Goal: Task Accomplishment & Management: Manage account settings

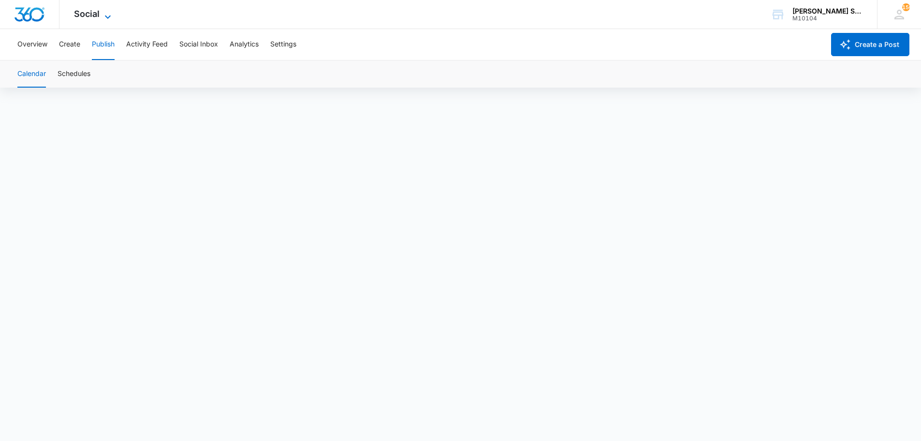
click at [109, 16] on icon at bounding box center [108, 16] width 6 height 3
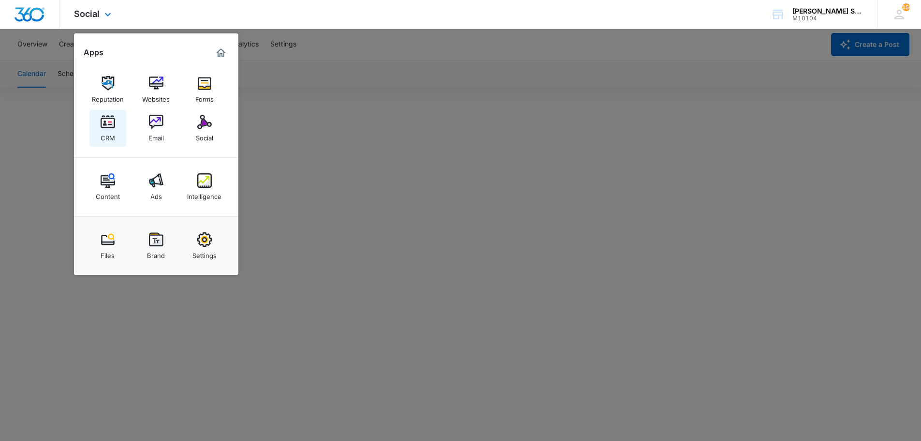
click at [104, 122] on img at bounding box center [108, 122] width 15 height 15
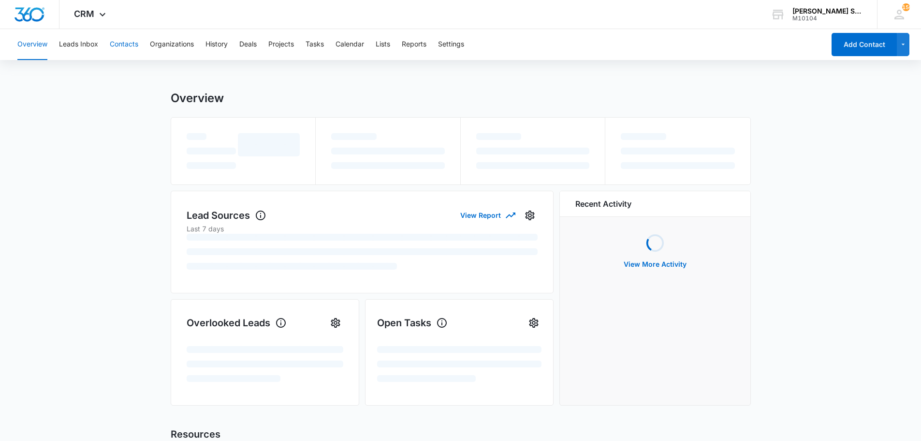
click at [123, 45] on button "Contacts" at bounding box center [124, 44] width 29 height 31
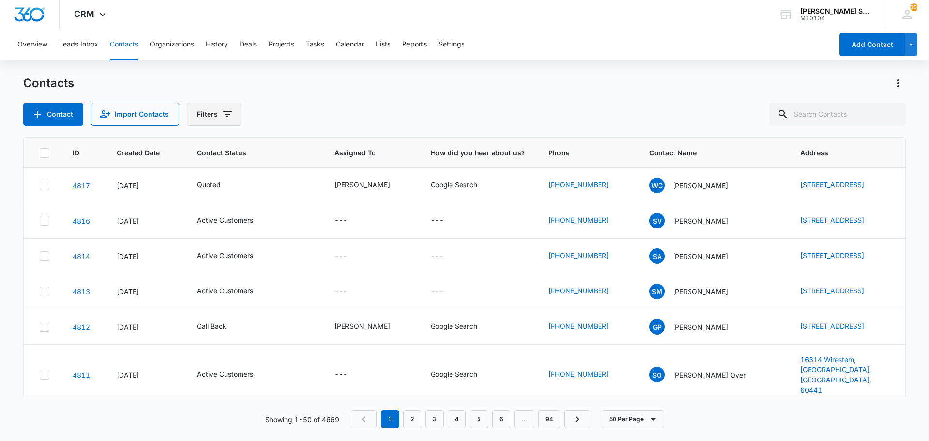
click at [229, 119] on icon "Filters" at bounding box center [228, 114] width 12 height 12
click at [301, 149] on icon "Show Assigned To filters" at bounding box center [301, 149] width 2 height 5
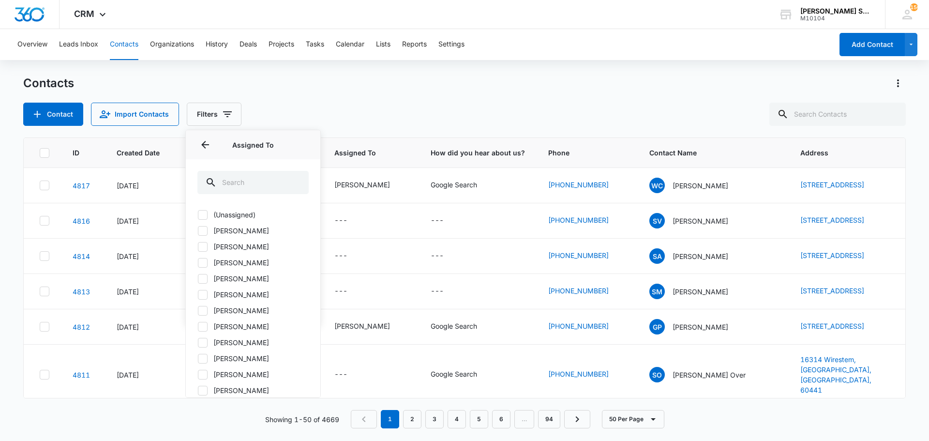
click at [204, 265] on icon at bounding box center [202, 262] width 9 height 9
click at [198, 263] on input "[PERSON_NAME]" at bounding box center [197, 262] width 0 height 0
checkbox input "true"
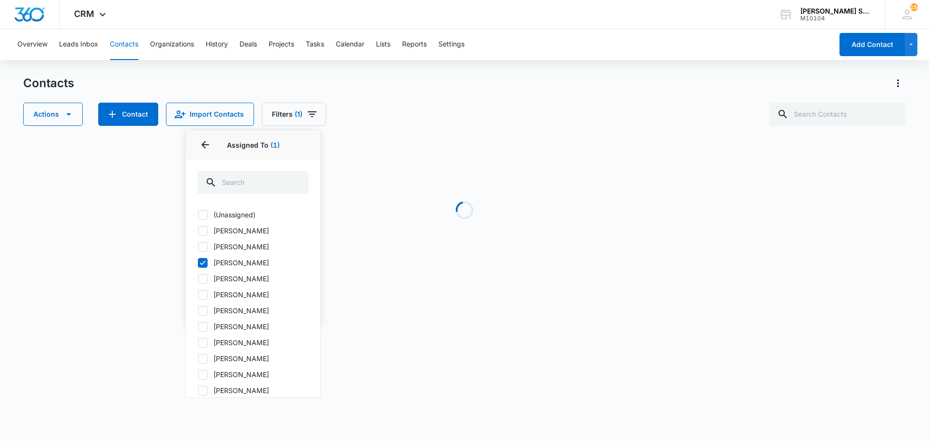
click at [257, 80] on div "Contacts" at bounding box center [464, 82] width 882 height 15
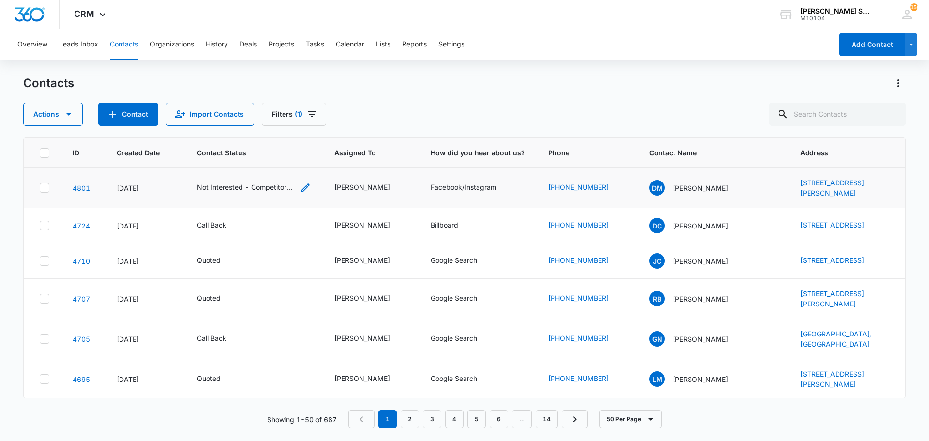
click at [287, 191] on div "Not Interested - Competitor, Quoted" at bounding box center [245, 187] width 97 height 10
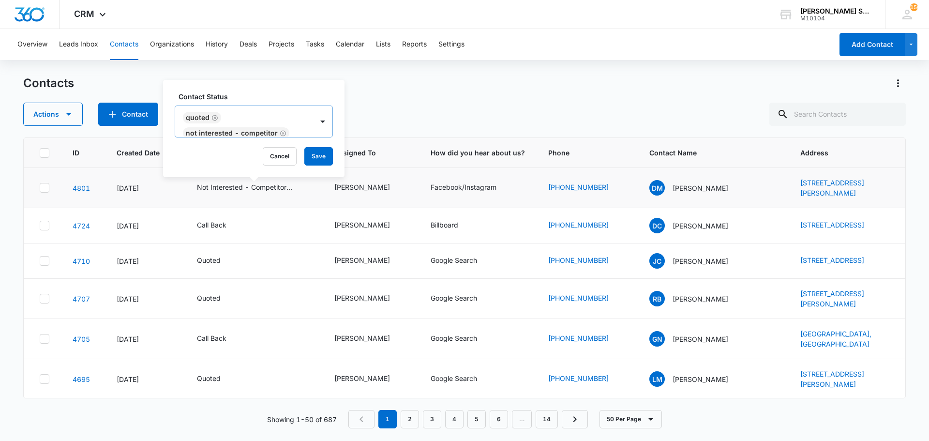
click at [213, 118] on icon "Remove Quoted" at bounding box center [215, 118] width 6 height 6
click at [310, 156] on button "Save" at bounding box center [312, 156] width 29 height 18
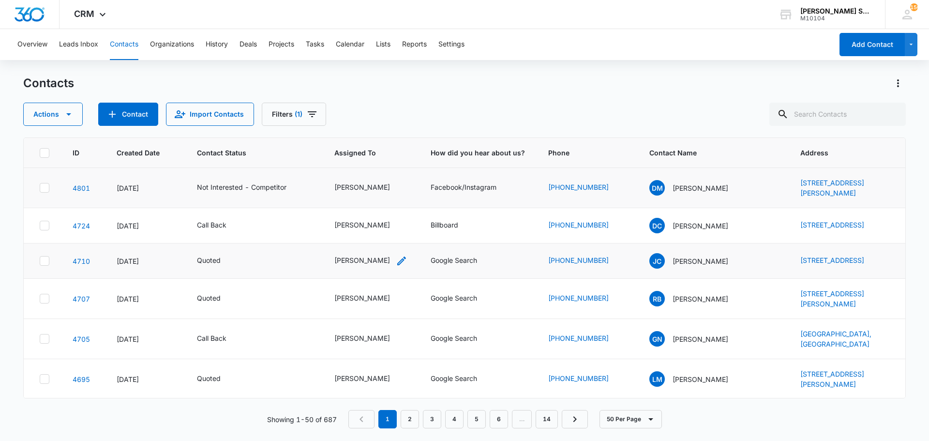
click at [348, 265] on div "[PERSON_NAME]" at bounding box center [362, 260] width 56 height 10
click at [377, 204] on icon "Remove Jim McDevitt" at bounding box center [380, 205] width 7 height 7
type input "[PERSON_NAME]"
click at [336, 244] on p "[PERSON_NAME]" at bounding box center [340, 240] width 29 height 10
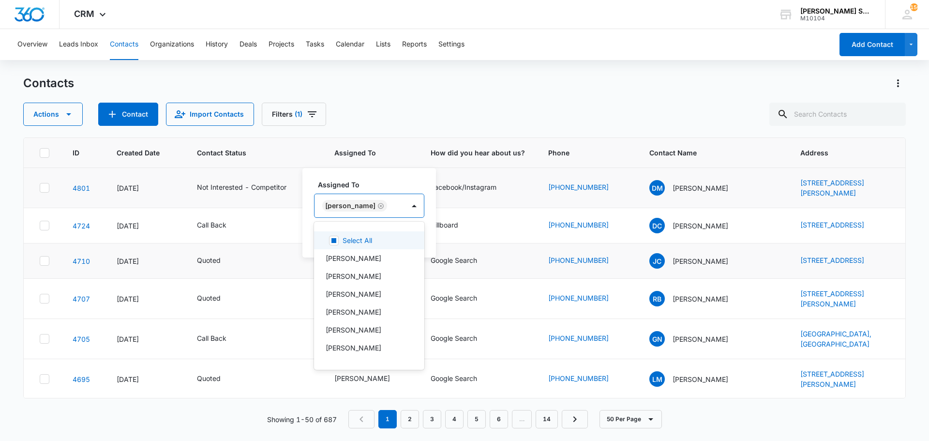
click at [415, 236] on div "Assigned To option [PERSON_NAME], selected. 12 results available. Use Up and Do…" at bounding box center [368, 212] width 133 height 89
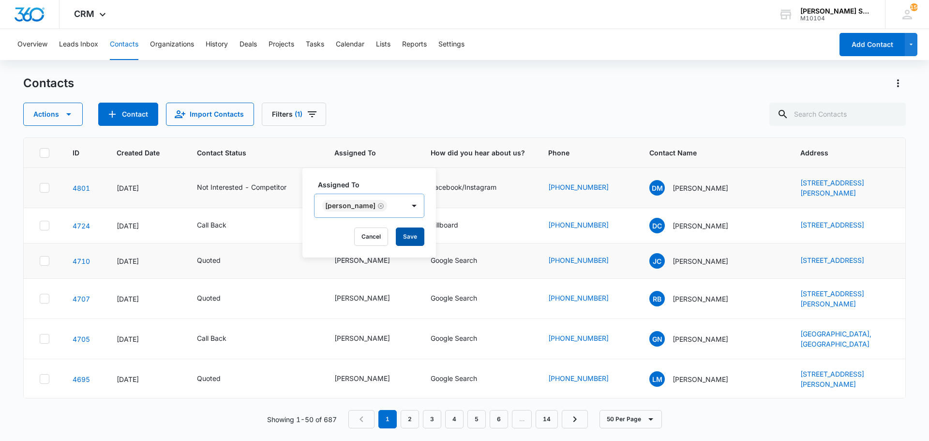
click at [401, 236] on button "Save" at bounding box center [410, 236] width 29 height 18
click at [349, 303] on div "[PERSON_NAME]" at bounding box center [362, 298] width 56 height 10
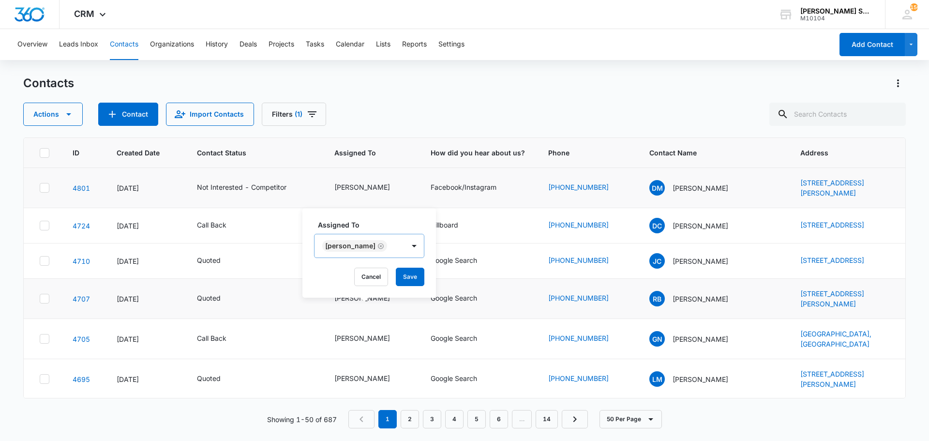
click at [377, 246] on icon "Remove Jim McDevitt" at bounding box center [380, 245] width 7 height 7
type input "[PERSON_NAME]"
click at [346, 285] on p "[PERSON_NAME]" at bounding box center [340, 280] width 29 height 10
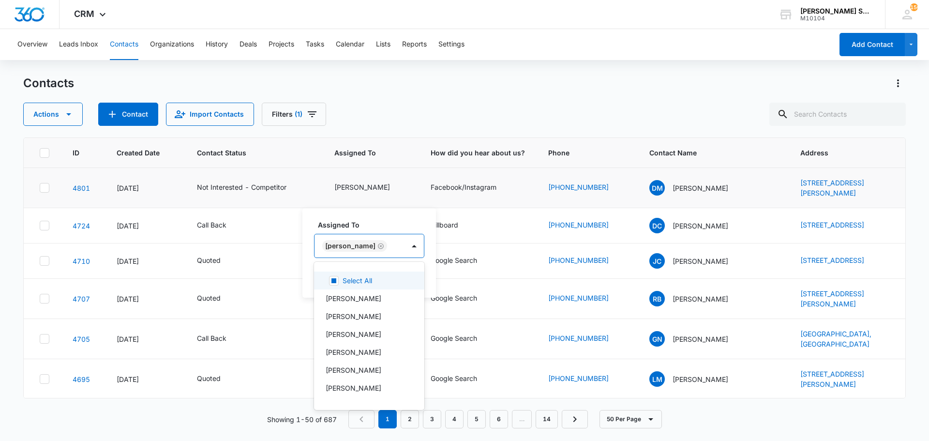
click at [415, 279] on div "Assigned To option [PERSON_NAME], selected. 12 results available. Use Up and Do…" at bounding box center [368, 252] width 133 height 89
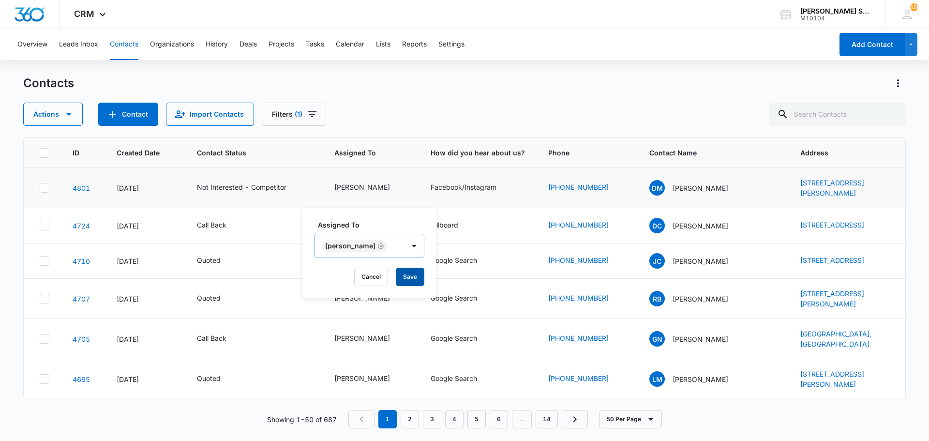
click at [401, 277] on button "Save" at bounding box center [410, 276] width 29 height 18
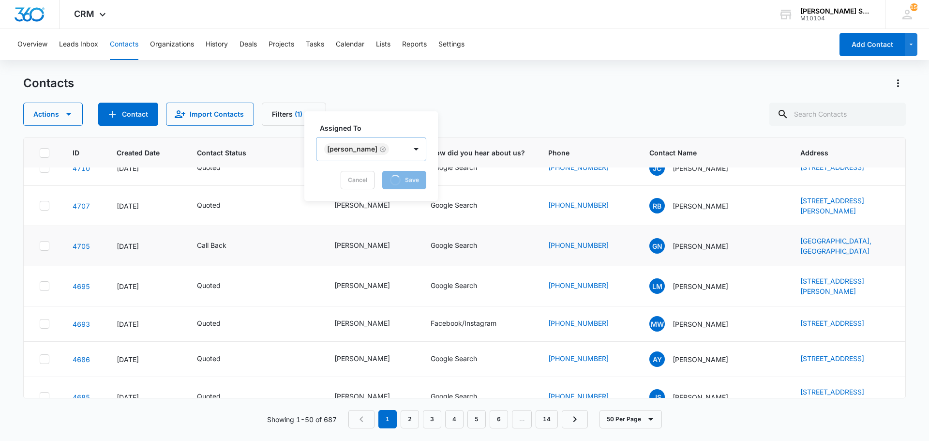
scroll to position [97, 0]
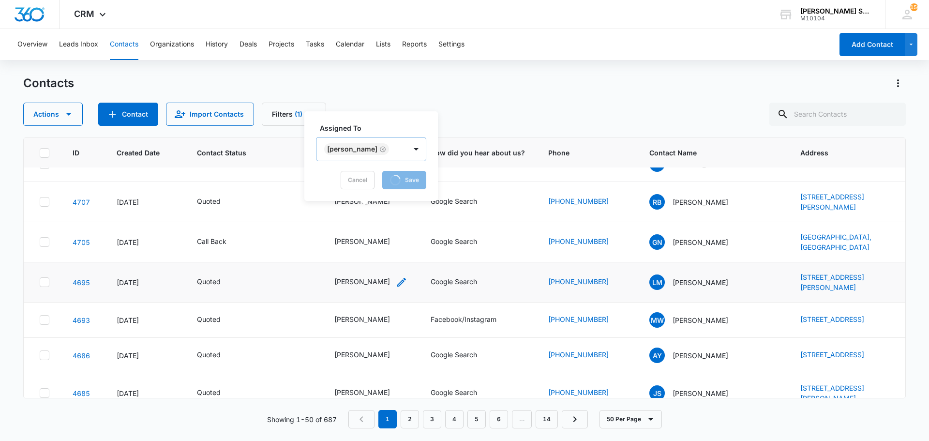
click at [368, 286] on div "[PERSON_NAME]" at bounding box center [362, 281] width 56 height 10
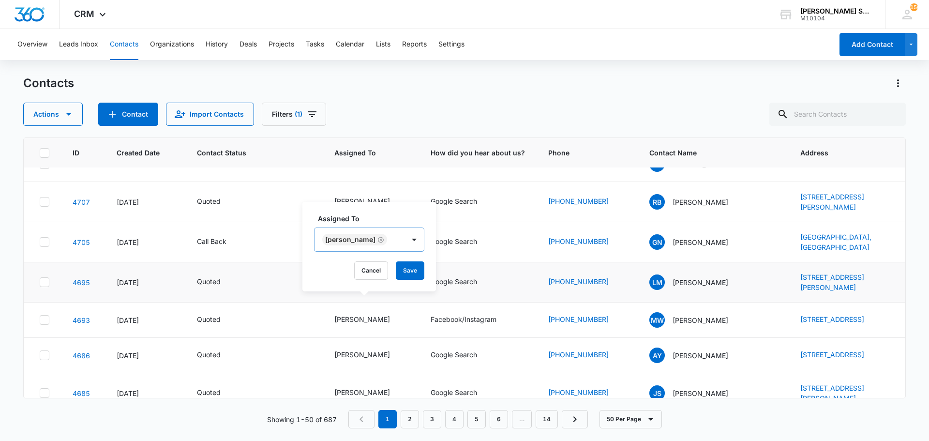
click at [378, 239] on icon "Remove Jim McDevitt" at bounding box center [381, 240] width 6 height 6
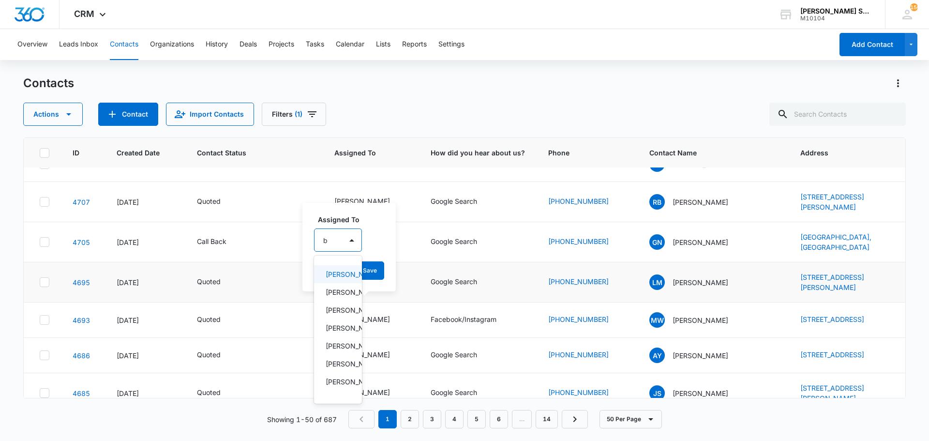
type input "br"
click at [343, 279] on p "[PERSON_NAME]" at bounding box center [338, 274] width 25 height 10
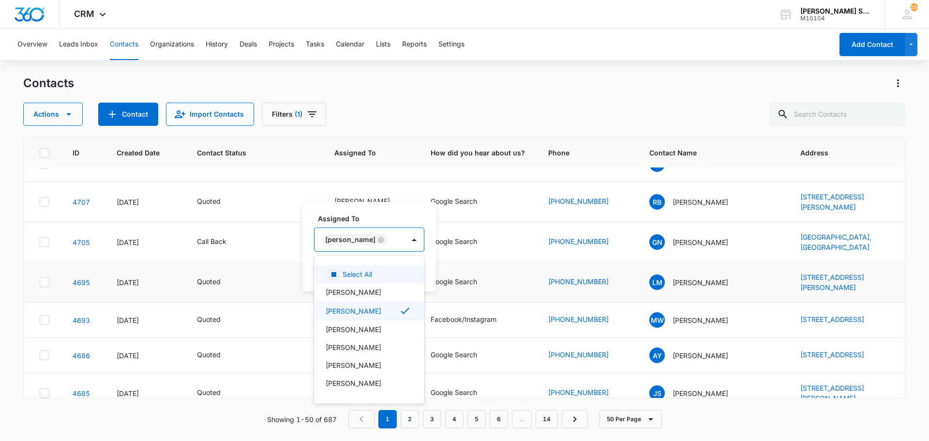
click at [422, 271] on div "Assigned To option [PERSON_NAME], selected. 12 results available. Use Up and Do…" at bounding box center [368, 246] width 133 height 89
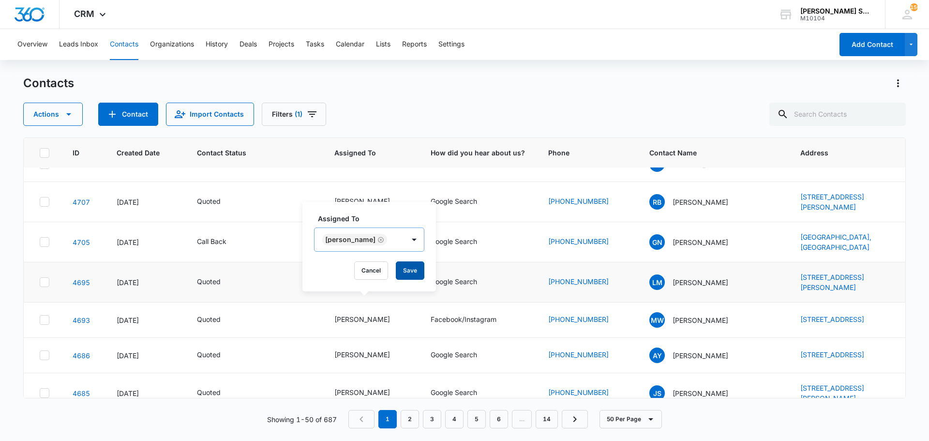
click at [415, 269] on button "Save" at bounding box center [410, 270] width 29 height 18
click at [363, 324] on div "[PERSON_NAME]" at bounding box center [362, 319] width 56 height 10
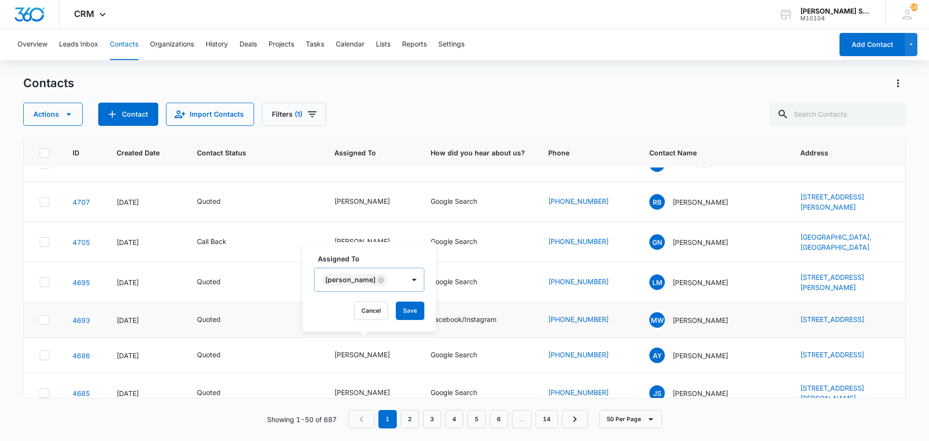
click at [377, 282] on icon "Remove Jim McDevitt" at bounding box center [380, 279] width 7 height 7
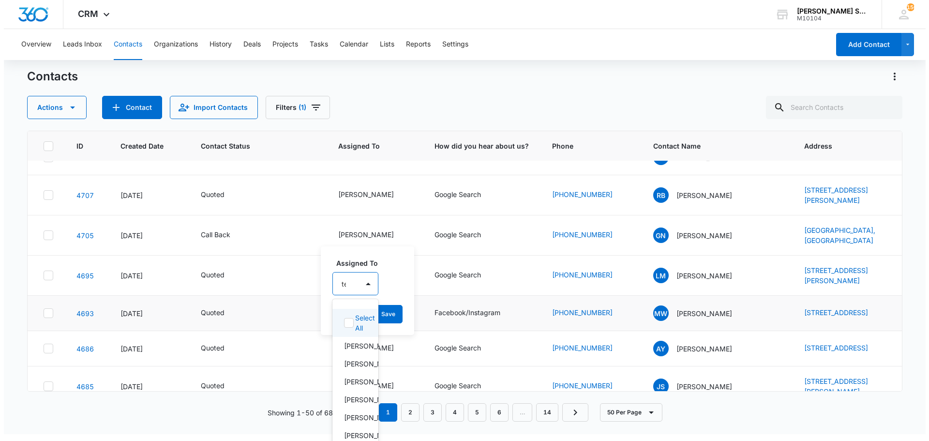
scroll to position [0, 0]
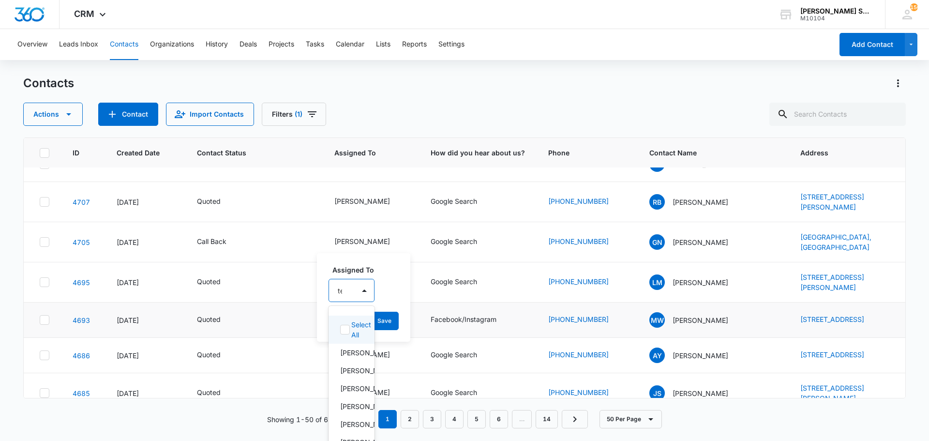
type input "[PERSON_NAME]"
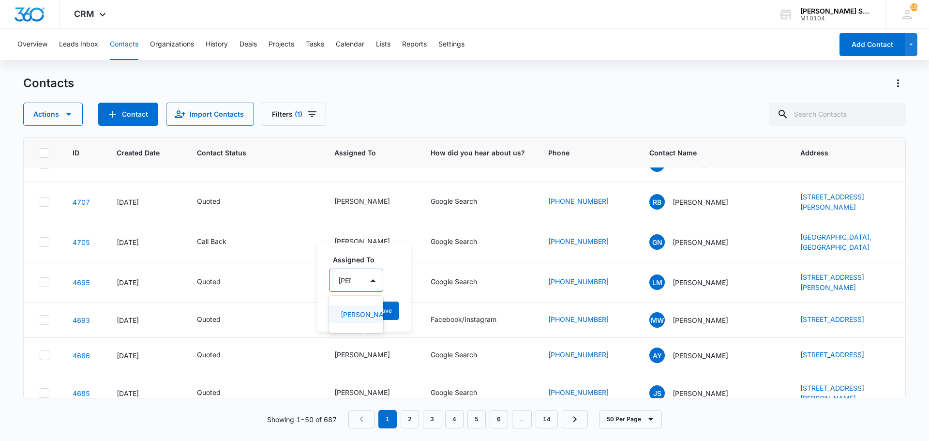
click at [360, 319] on p "[PERSON_NAME]" at bounding box center [355, 314] width 29 height 10
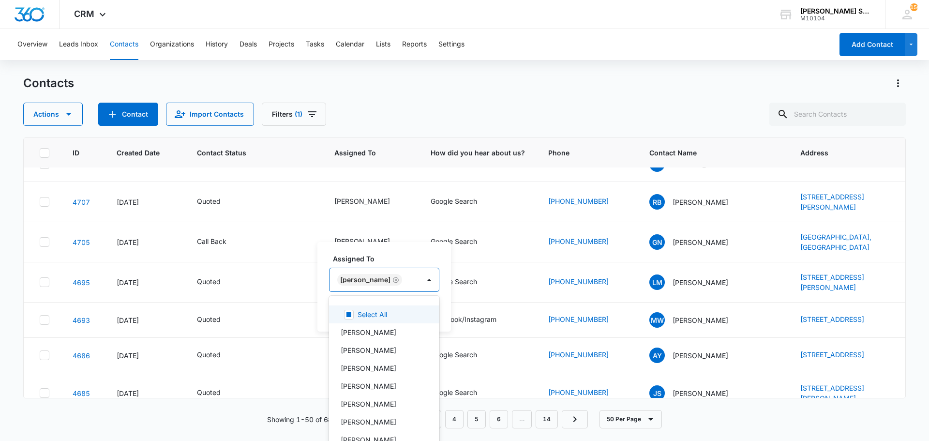
click at [431, 315] on div "Assigned To option [PERSON_NAME], selected. 12 results available. Use Up and Do…" at bounding box center [383, 286] width 133 height 89
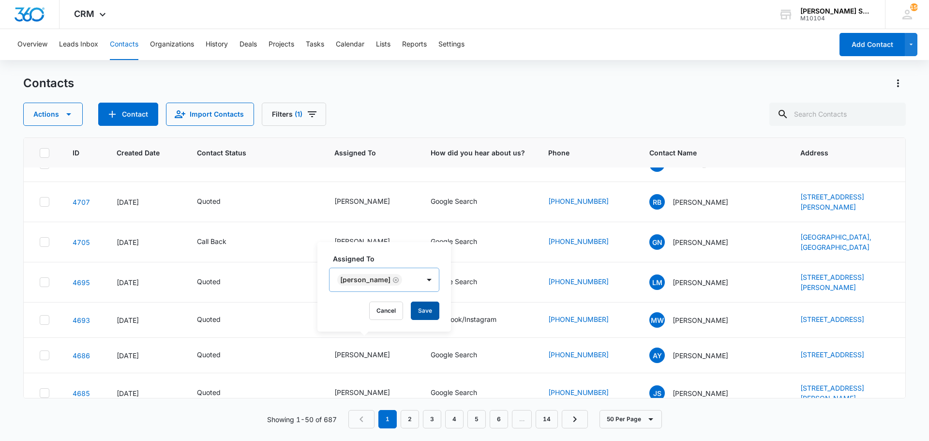
click at [416, 311] on button "Save" at bounding box center [425, 310] width 29 height 18
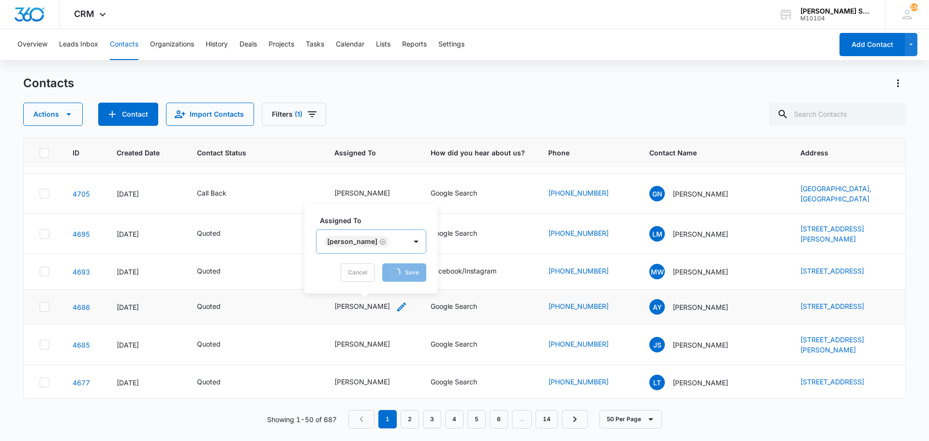
click at [365, 311] on div "[PERSON_NAME]" at bounding box center [362, 306] width 56 height 10
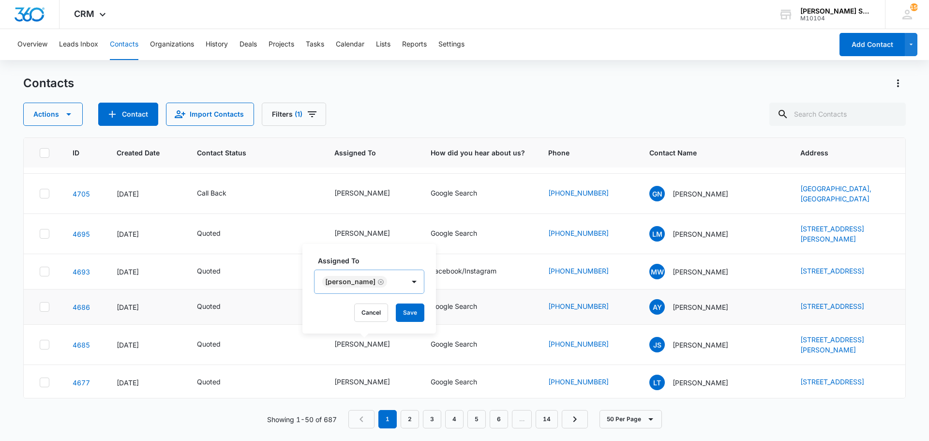
click at [377, 282] on icon "Remove Jim McDevitt" at bounding box center [380, 281] width 7 height 7
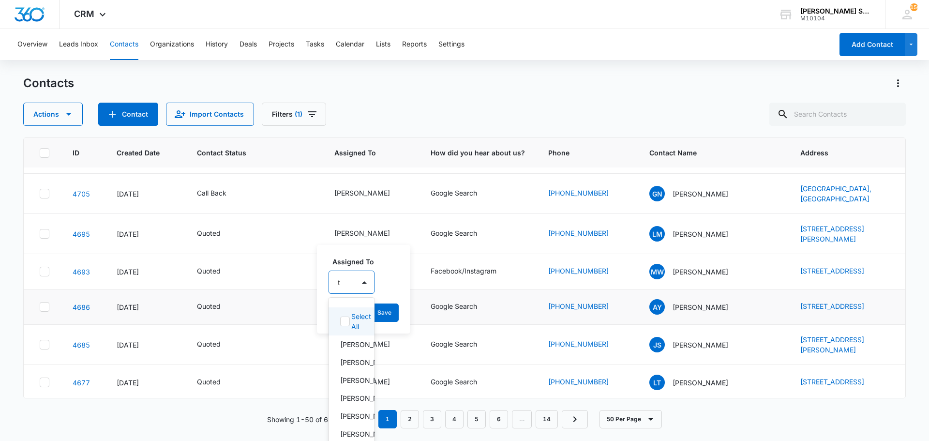
scroll to position [0, 0]
type input "[PERSON_NAME]"
click at [351, 321] on p "[PERSON_NAME]" at bounding box center [355, 316] width 29 height 10
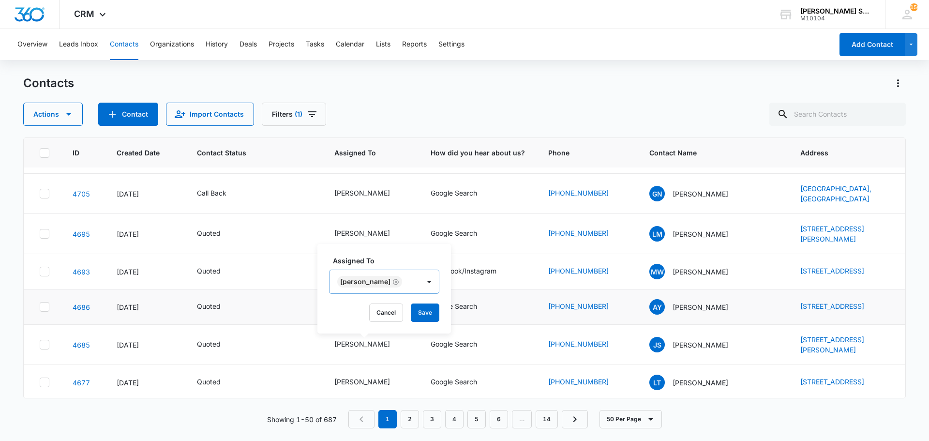
click at [432, 318] on div "Assigned To [PERSON_NAME] Cancel Save" at bounding box center [383, 288] width 133 height 89
click at [419, 316] on button "Save" at bounding box center [425, 312] width 29 height 18
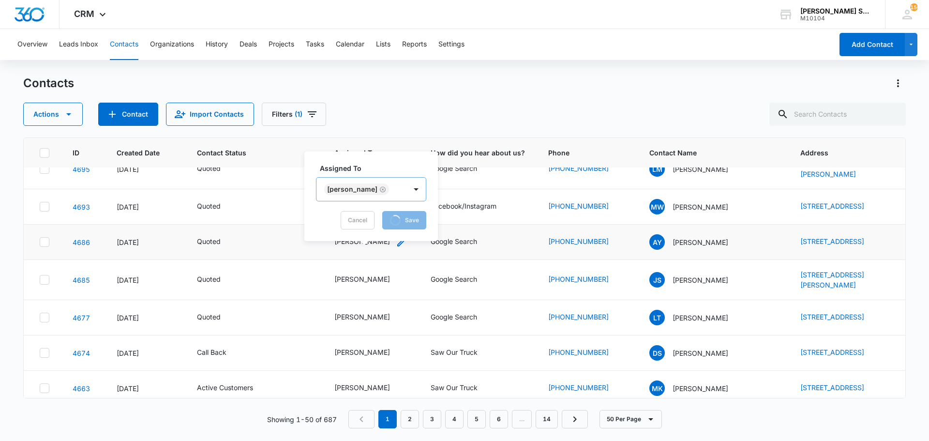
scroll to position [242, 0]
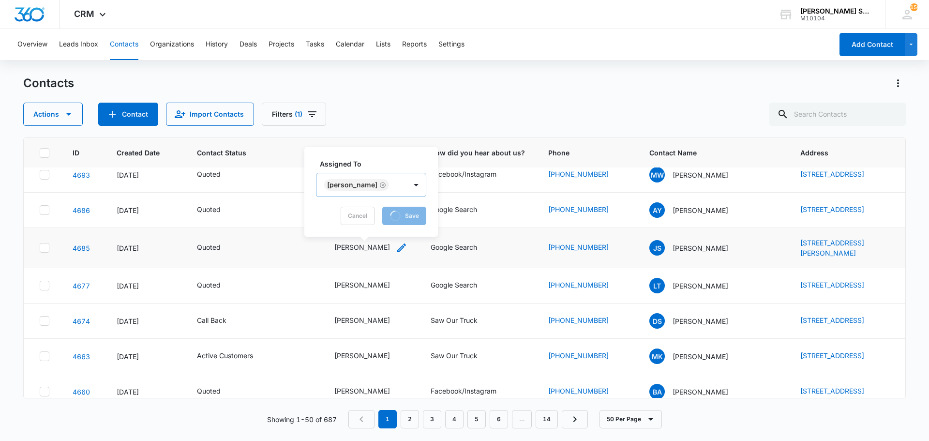
click at [362, 252] on div "[PERSON_NAME]" at bounding box center [362, 247] width 56 height 10
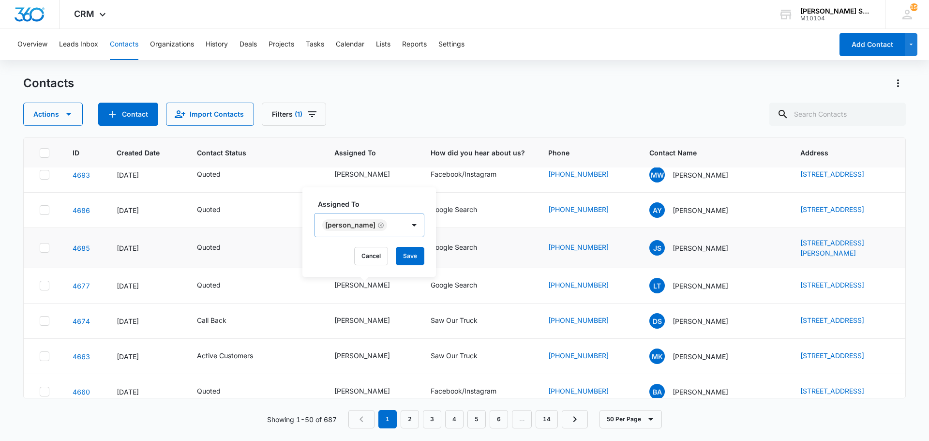
click at [378, 223] on icon "Remove Jim McDevitt" at bounding box center [381, 225] width 6 height 6
type input "[PERSON_NAME]"
click at [345, 265] on p "[PERSON_NAME]" at bounding box center [340, 259] width 29 height 10
click at [414, 263] on div "Assigned To [PERSON_NAME] Cancel Save" at bounding box center [368, 231] width 133 height 89
click at [406, 257] on button "Save" at bounding box center [410, 256] width 29 height 18
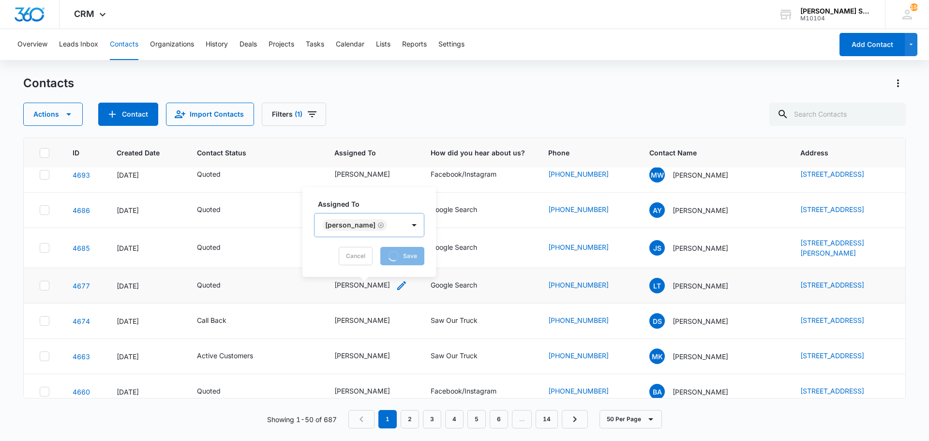
click at [358, 290] on div "[PERSON_NAME]" at bounding box center [362, 285] width 56 height 10
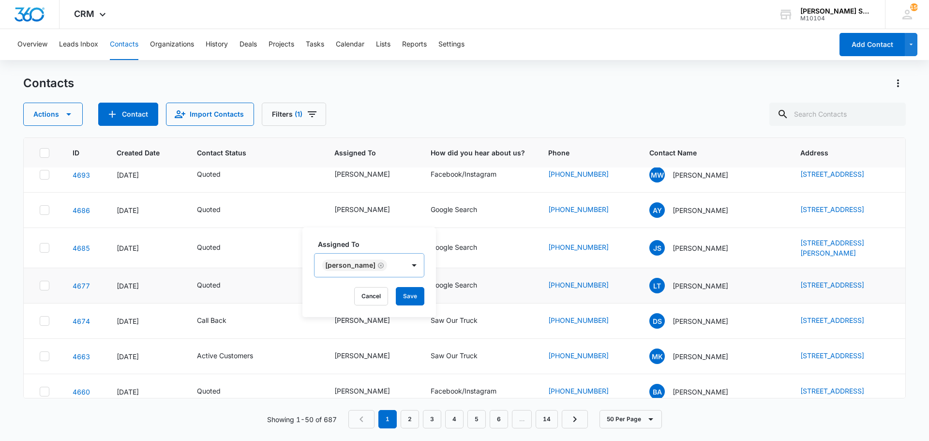
click at [377, 264] on icon "Remove Jim McDevitt" at bounding box center [380, 265] width 7 height 7
type input "[PERSON_NAME]"
click at [341, 305] on p "[PERSON_NAME]" at bounding box center [340, 300] width 29 height 10
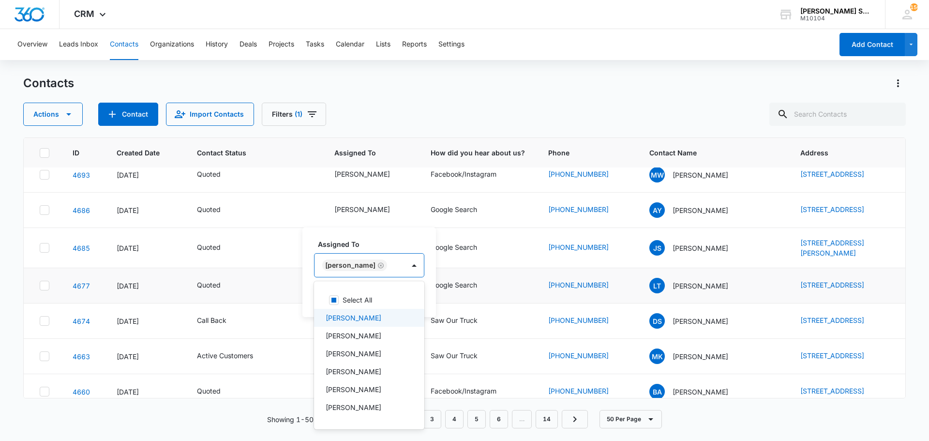
click at [416, 306] on div "Assigned To option [PERSON_NAME], selected. 12 results available. Use Up and Do…" at bounding box center [368, 271] width 133 height 89
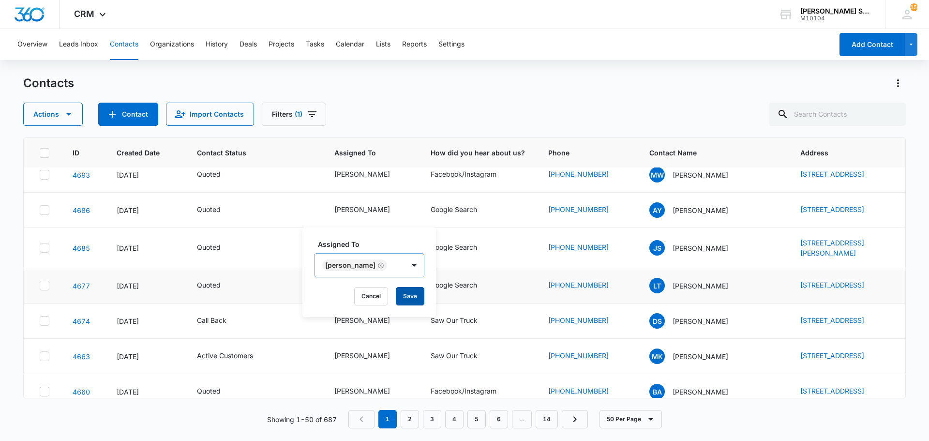
click at [401, 297] on button "Save" at bounding box center [410, 296] width 29 height 18
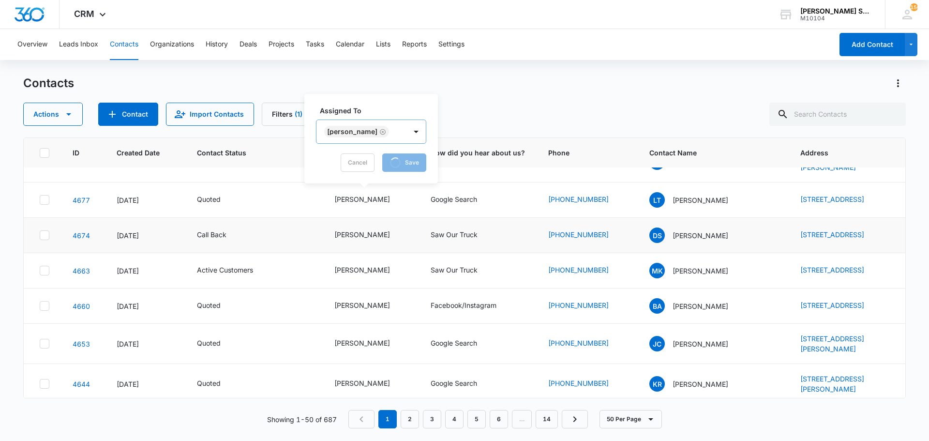
scroll to position [387, 0]
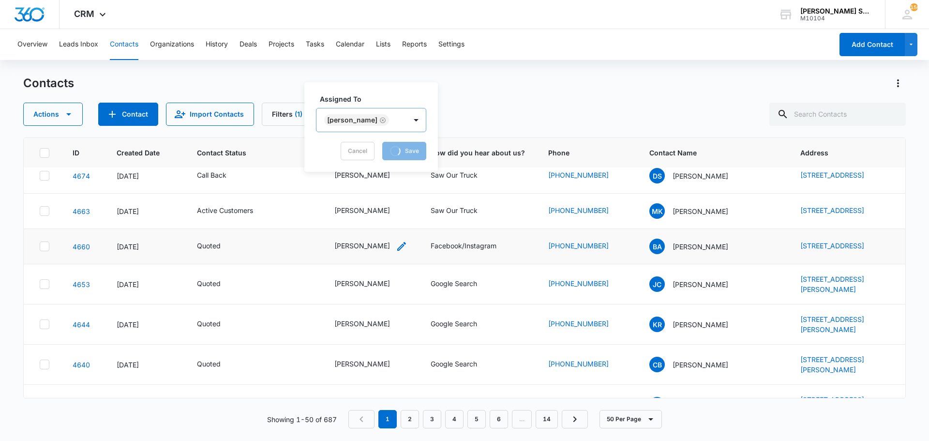
click at [363, 251] on div "[PERSON_NAME]" at bounding box center [362, 245] width 56 height 10
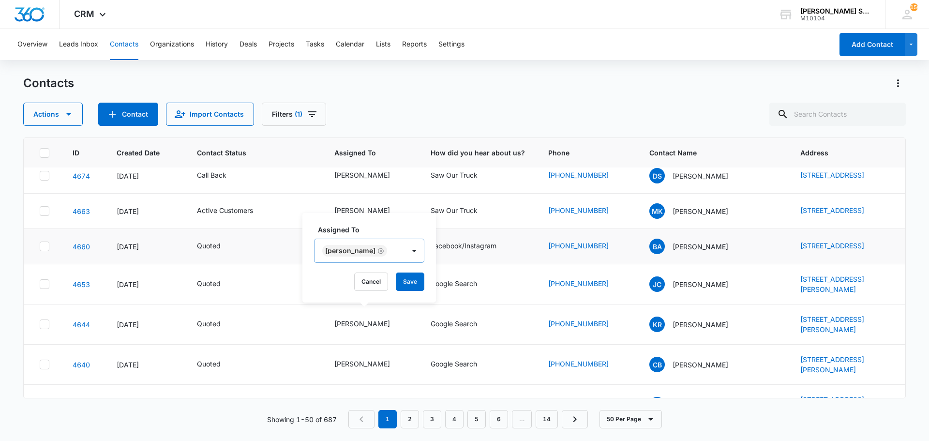
click at [377, 252] on icon "Remove Jim McDevitt" at bounding box center [380, 250] width 7 height 7
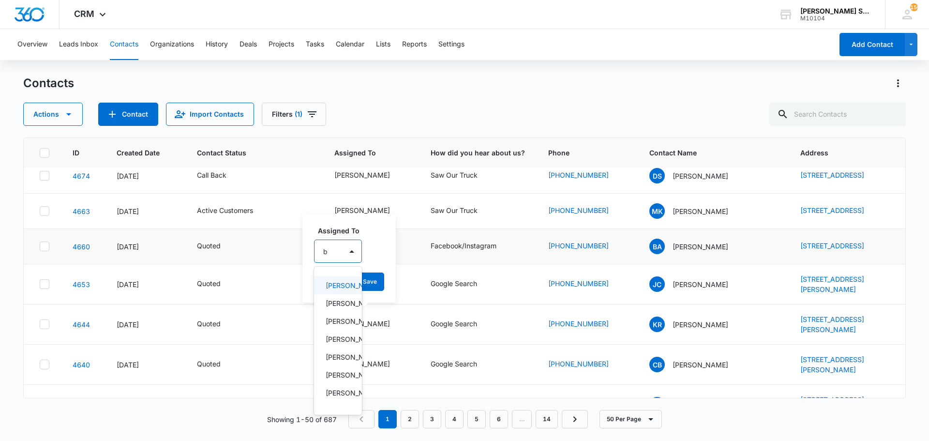
type input "br"
click at [344, 289] on p "[PERSON_NAME]" at bounding box center [338, 285] width 25 height 10
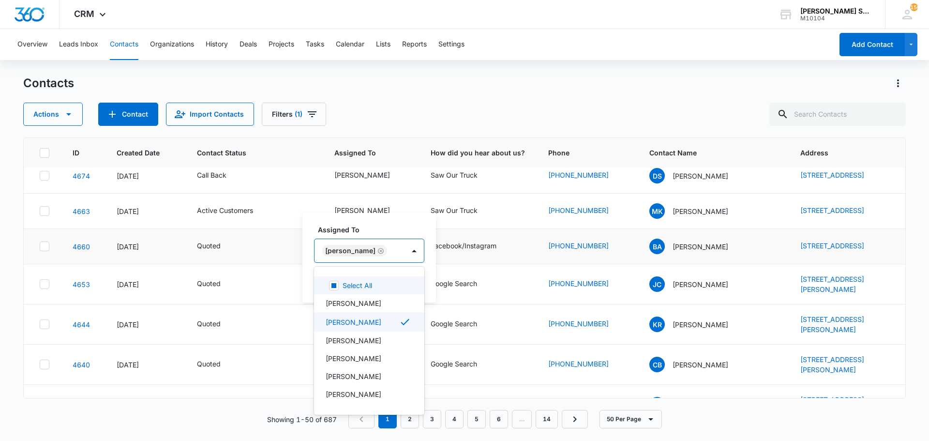
click at [421, 281] on div "Select All [PERSON_NAME] [PERSON_NAME] [PERSON_NAME] [PERSON_NAME] [PERSON_NAME…" at bounding box center [369, 340] width 110 height 133
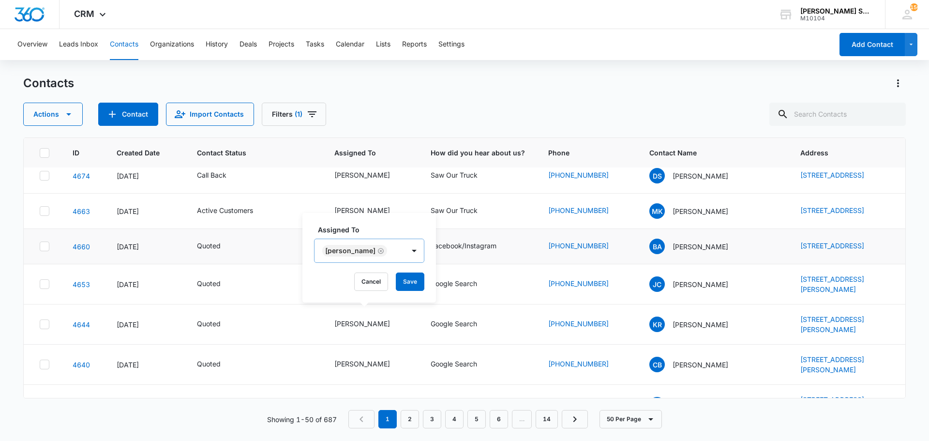
click at [422, 282] on div "Assigned To [PERSON_NAME] Cancel Save" at bounding box center [368, 257] width 133 height 89
click at [412, 280] on button "Save" at bounding box center [410, 281] width 29 height 18
click at [357, 288] on div "[PERSON_NAME]" at bounding box center [362, 283] width 56 height 10
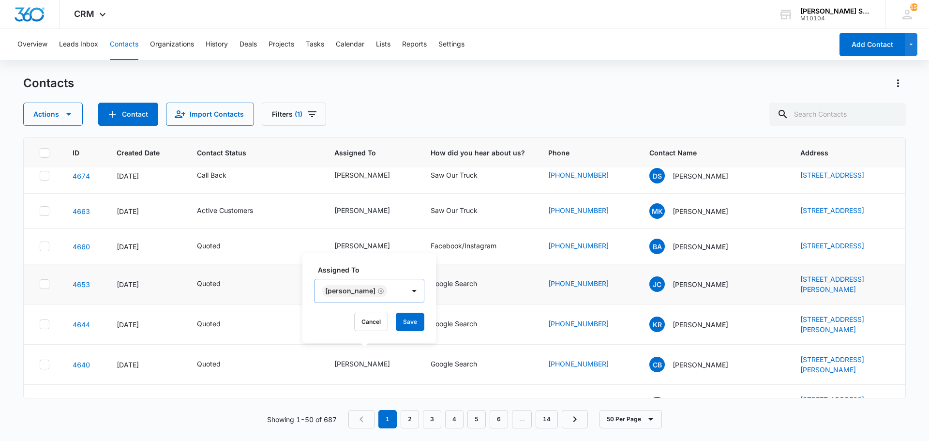
click at [377, 291] on icon "Remove Jim McDevitt" at bounding box center [380, 290] width 7 height 7
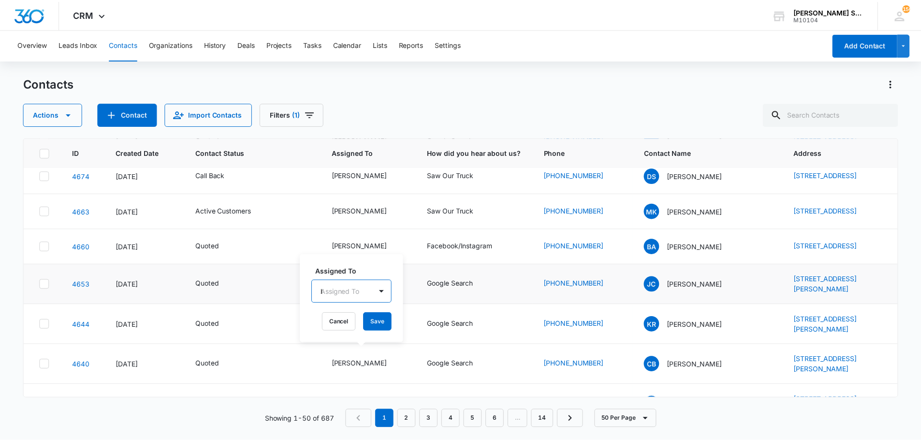
scroll to position [12, 0]
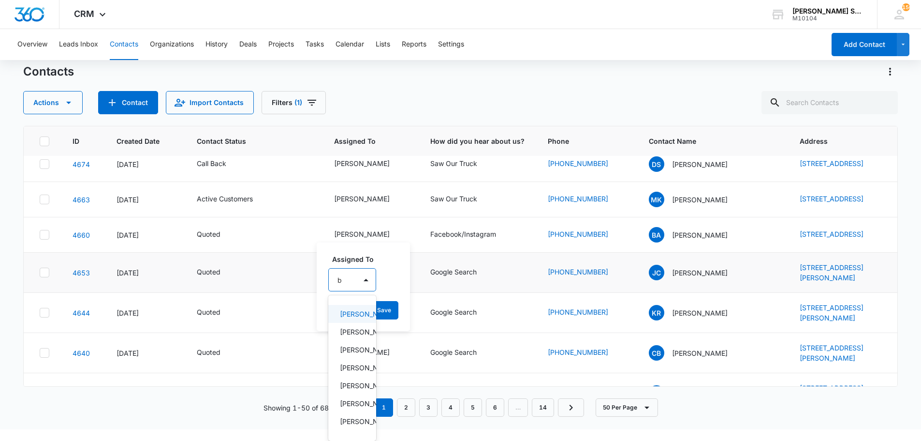
type input "br"
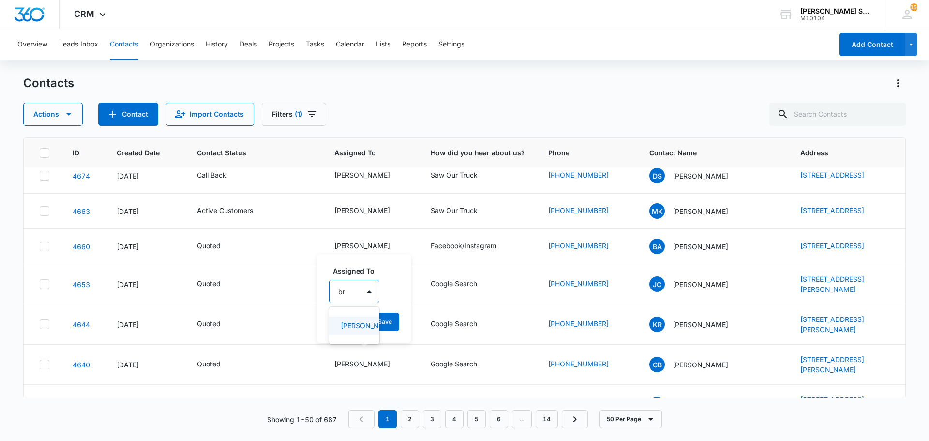
click at [355, 326] on p "[PERSON_NAME]" at bounding box center [353, 325] width 25 height 10
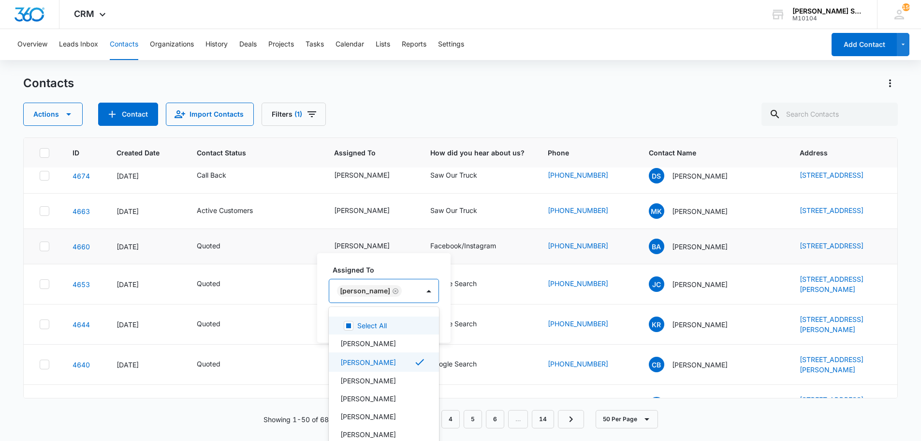
click at [448, 264] on td "Facebook/Instagram" at bounding box center [478, 246] width 118 height 35
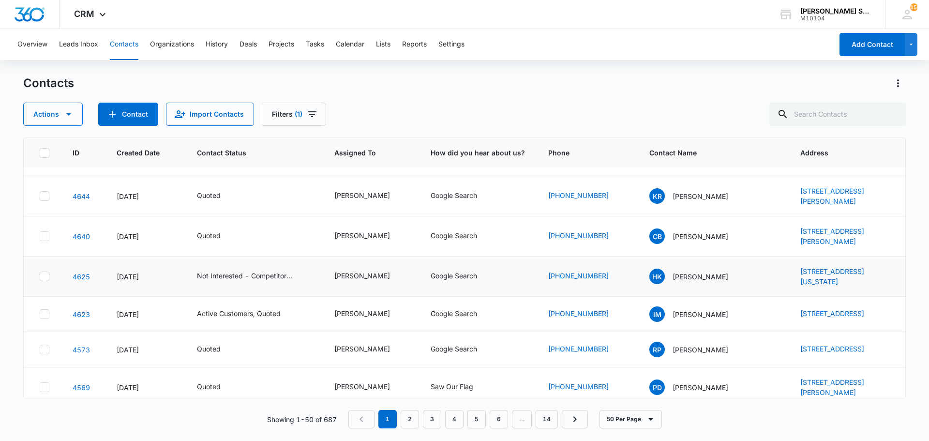
scroll to position [532, 0]
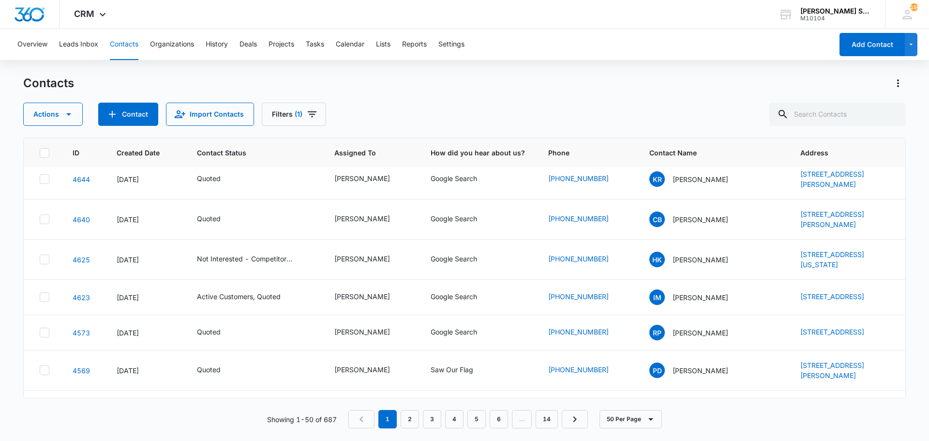
click at [365, 143] on div "[PERSON_NAME]" at bounding box center [362, 138] width 56 height 10
click at [401, 179] on button "Save" at bounding box center [406, 176] width 29 height 18
click at [361, 183] on div "[PERSON_NAME]" at bounding box center [362, 178] width 56 height 10
click at [377, 187] on icon "Remove Jim McDevitt" at bounding box center [380, 185] width 7 height 7
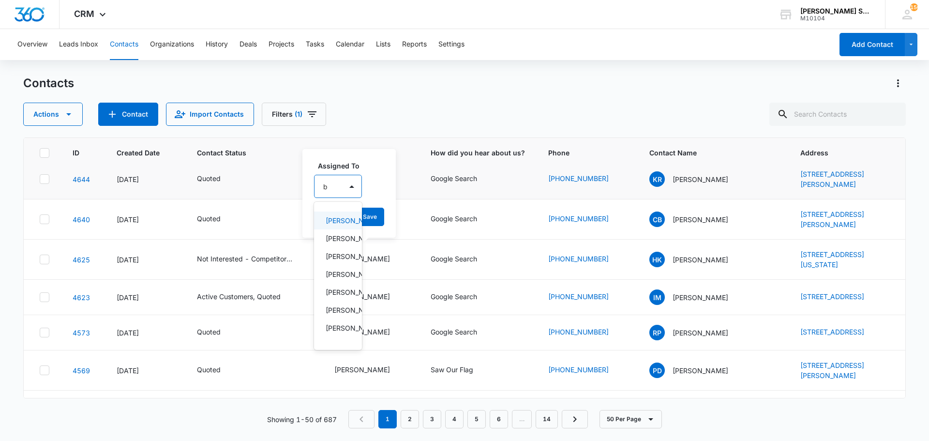
type input "br"
click at [347, 225] on p "[PERSON_NAME]" at bounding box center [338, 220] width 25 height 10
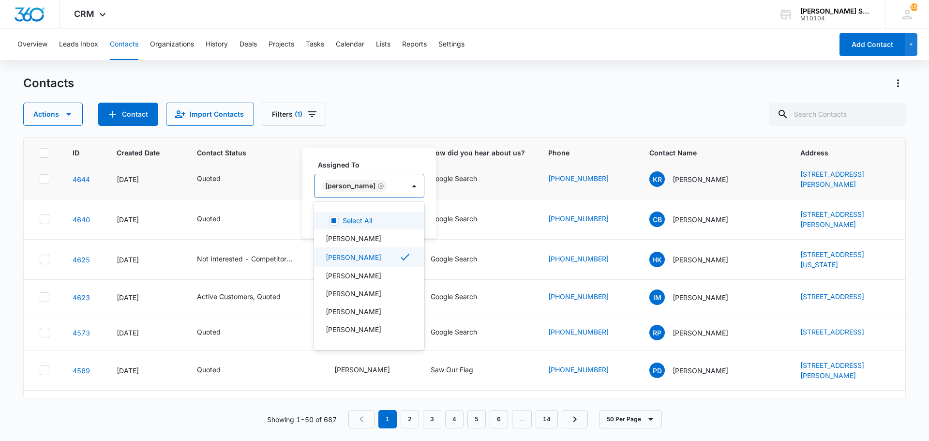
click at [425, 222] on div "Assigned To option [PERSON_NAME], selected. 12 results available. Use Up and Do…" at bounding box center [368, 192] width 133 height 89
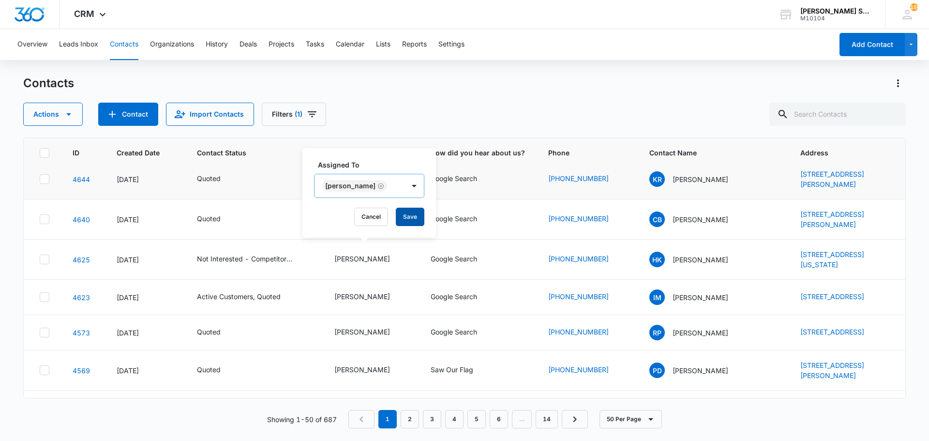
click at [412, 222] on button "Save" at bounding box center [410, 216] width 29 height 18
click at [356, 223] on div "[PERSON_NAME]" at bounding box center [362, 218] width 56 height 10
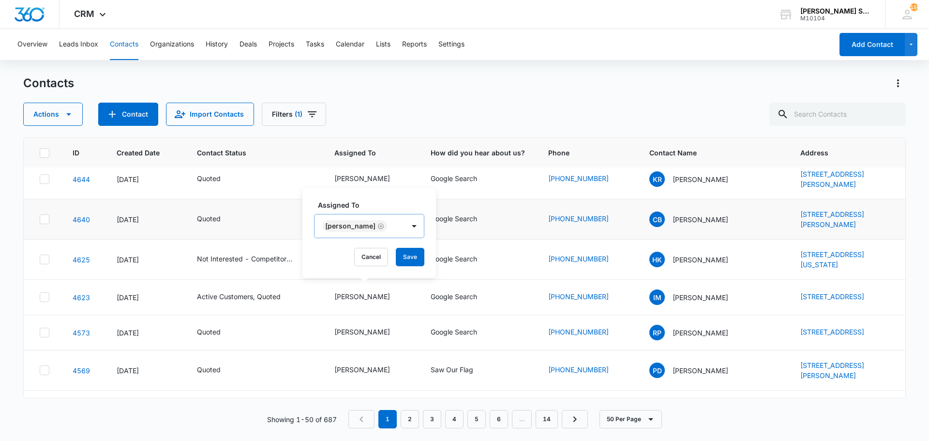
click at [377, 225] on icon "Remove Jim McDevitt" at bounding box center [380, 225] width 7 height 7
type input "[PERSON_NAME]"
click at [342, 265] on p "[PERSON_NAME]" at bounding box center [340, 260] width 29 height 10
click at [414, 259] on div "Assigned To [PERSON_NAME] Cancel Save" at bounding box center [368, 232] width 133 height 89
click at [396, 256] on button "Save" at bounding box center [410, 257] width 29 height 18
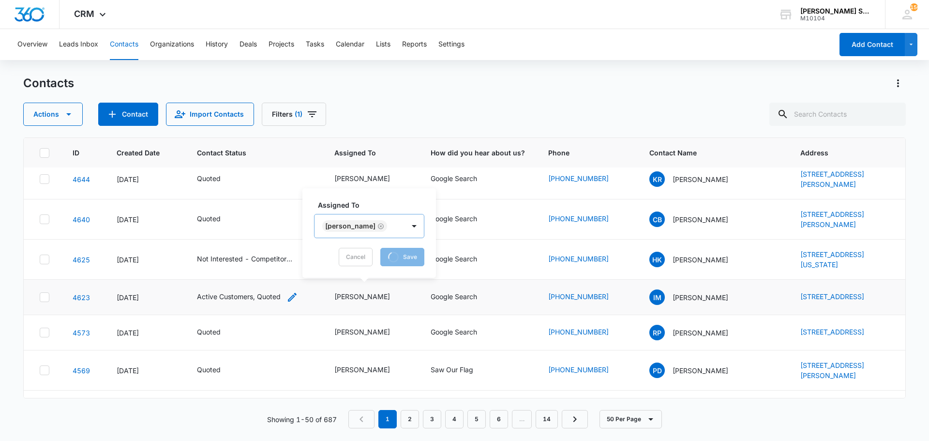
click at [266, 301] on div "Active Customers, Quoted" at bounding box center [239, 296] width 84 height 10
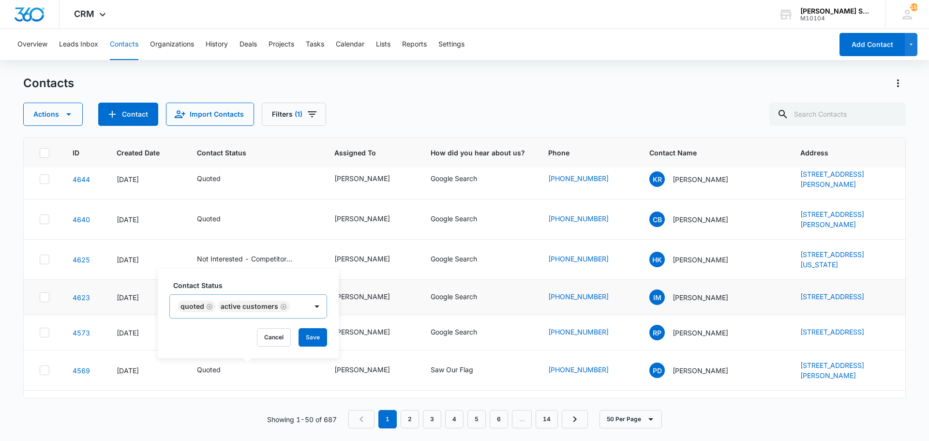
click at [210, 307] on icon "Remove Quoted" at bounding box center [209, 306] width 7 height 7
click at [279, 335] on button "Save" at bounding box center [272, 337] width 29 height 18
click at [252, 264] on div "Not Interested - Competitor, Quoted" at bounding box center [245, 258] width 97 height 10
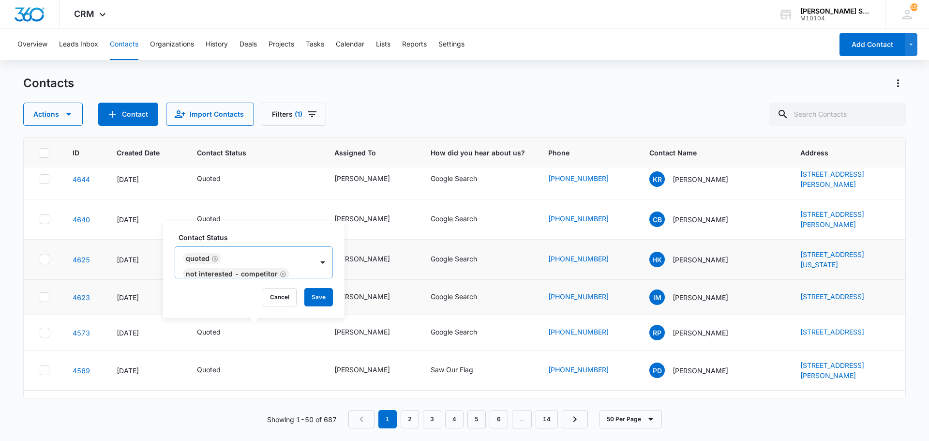
click at [214, 259] on icon "Remove Quoted" at bounding box center [215, 258] width 6 height 6
click at [300, 292] on button "Save" at bounding box center [312, 297] width 29 height 18
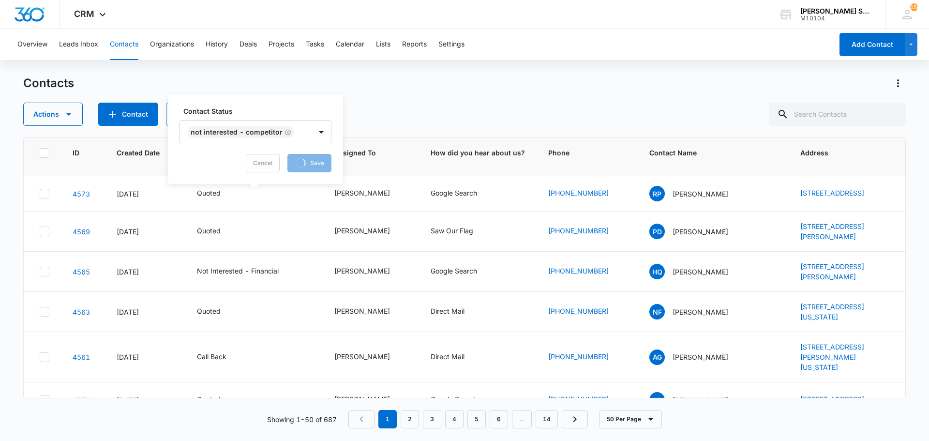
scroll to position [677, 0]
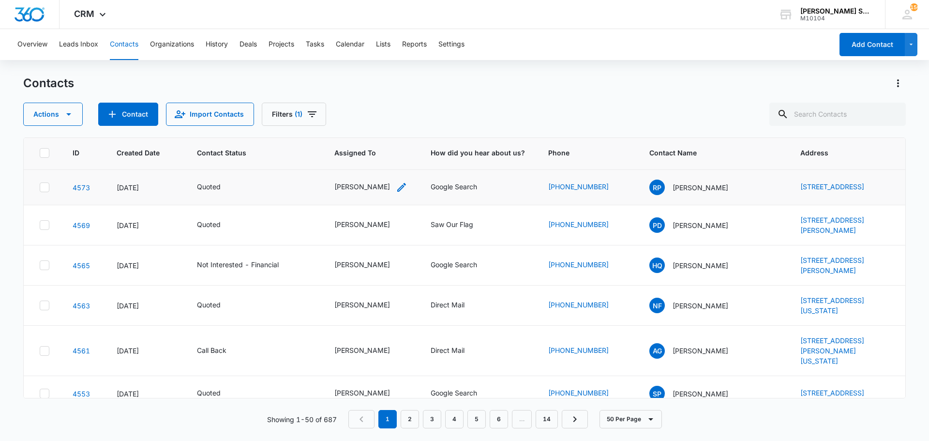
click at [357, 192] on div "[PERSON_NAME]" at bounding box center [362, 186] width 56 height 10
click at [378, 203] on icon "Remove Jim McDevitt" at bounding box center [381, 201] width 6 height 6
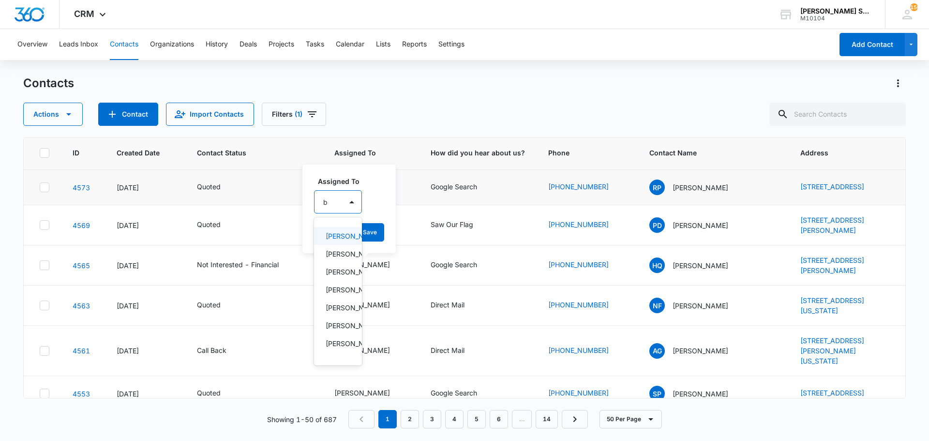
type input "br"
click at [343, 241] on p "[PERSON_NAME]" at bounding box center [338, 236] width 25 height 10
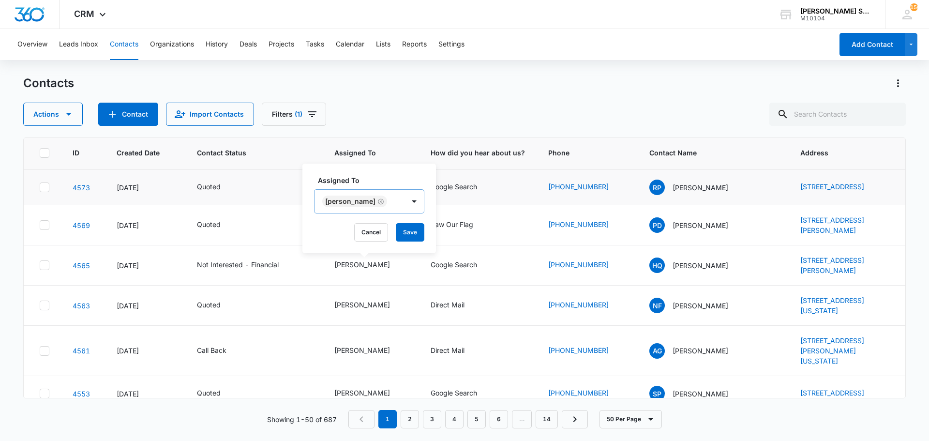
click at [426, 235] on div "Assigned To [PERSON_NAME] Cancel Save" at bounding box center [368, 207] width 133 height 89
click at [412, 233] on button "Save" at bounding box center [410, 232] width 29 height 18
click at [356, 229] on div "[PERSON_NAME]" at bounding box center [362, 224] width 56 height 10
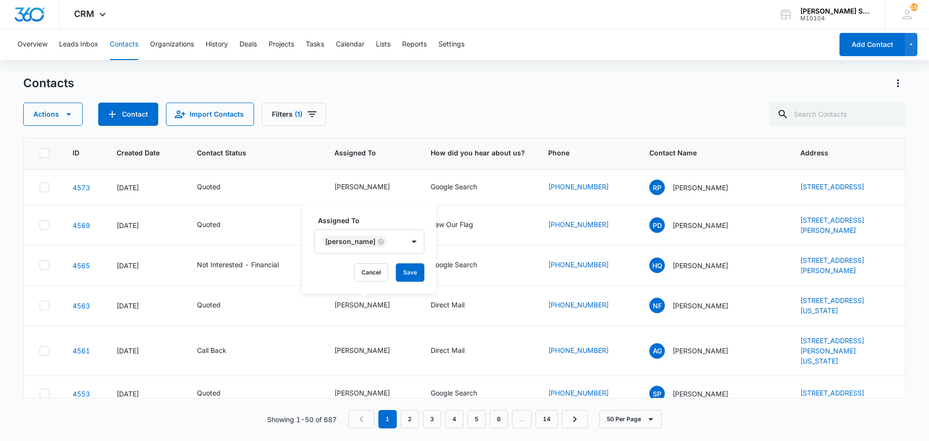
click at [377, 242] on icon "Remove Jim McDevitt" at bounding box center [380, 241] width 7 height 7
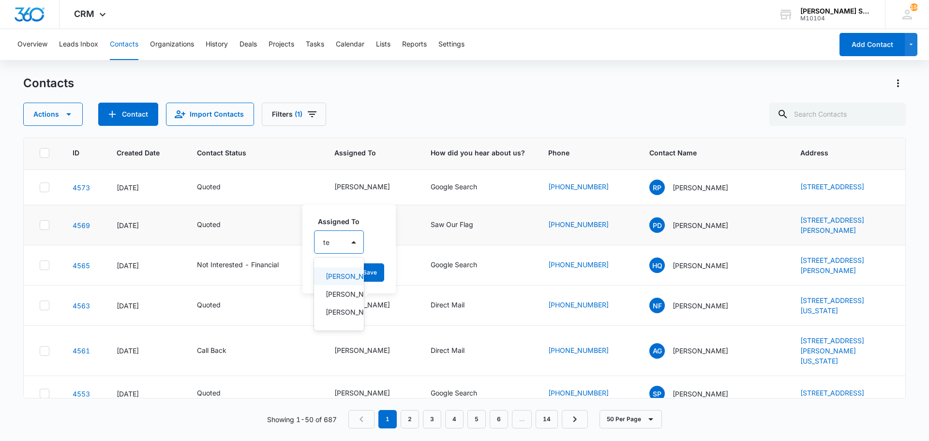
type input "[PERSON_NAME]"
click at [342, 281] on p "[PERSON_NAME]" at bounding box center [340, 276] width 29 height 10
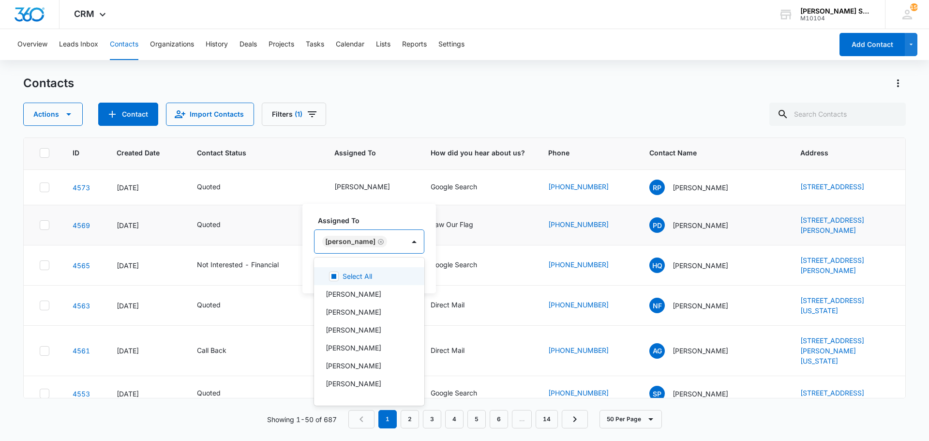
click at [410, 277] on div "Assigned To option [PERSON_NAME], selected. 12 results available. Use Up and Do…" at bounding box center [368, 248] width 133 height 89
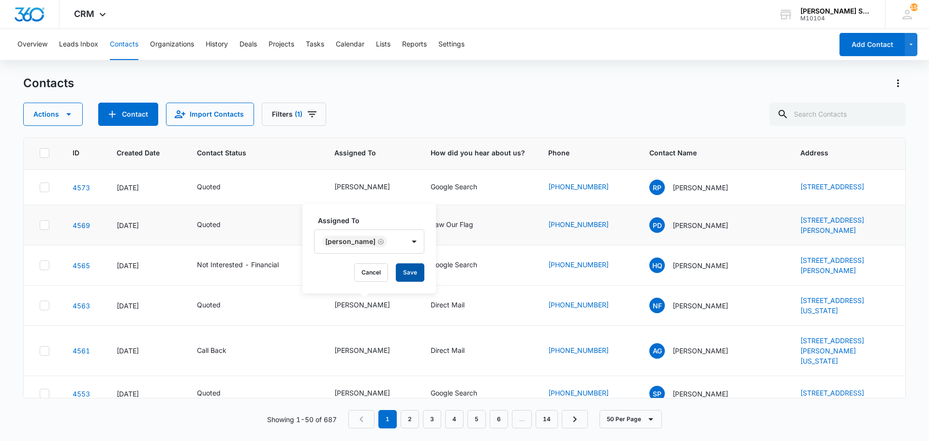
click at [403, 274] on button "Save" at bounding box center [410, 272] width 29 height 18
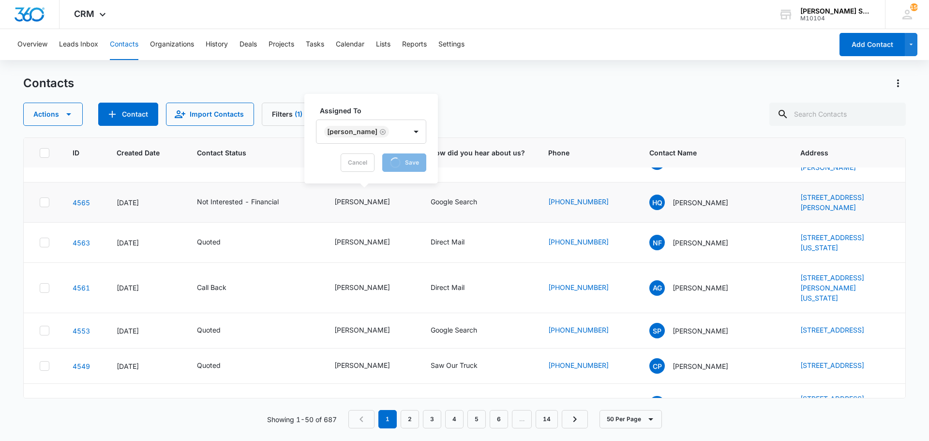
scroll to position [822, 0]
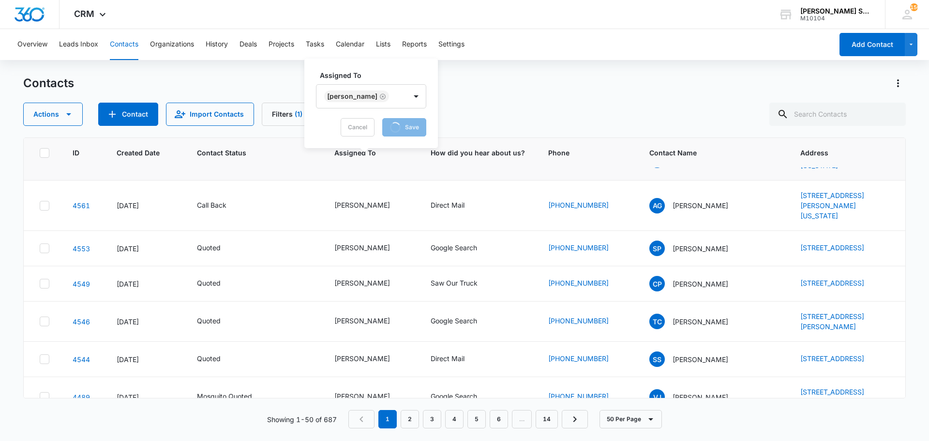
click at [358, 164] on div "[PERSON_NAME]" at bounding box center [362, 159] width 56 height 10
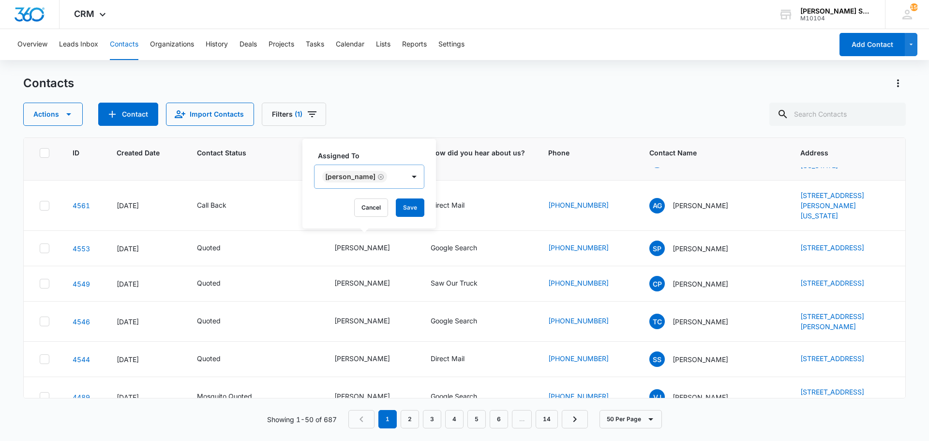
click at [377, 178] on icon "Remove Jim McDevitt" at bounding box center [380, 176] width 7 height 7
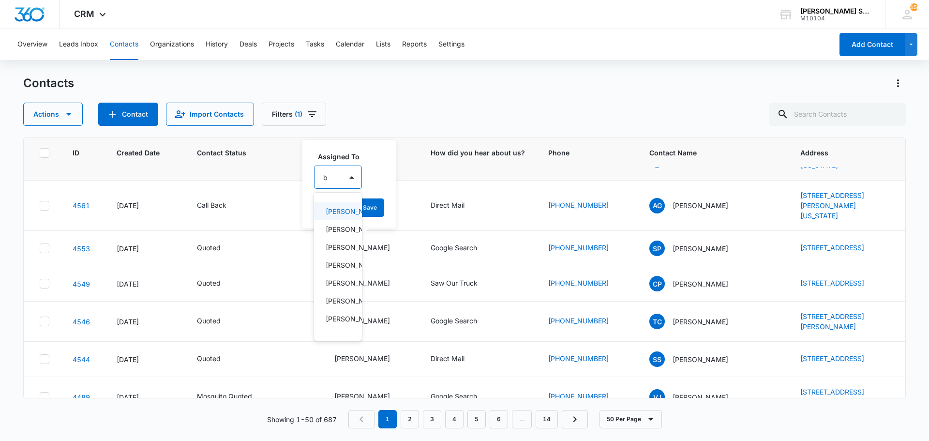
type input "br"
click at [342, 216] on p "[PERSON_NAME]" at bounding box center [338, 211] width 25 height 10
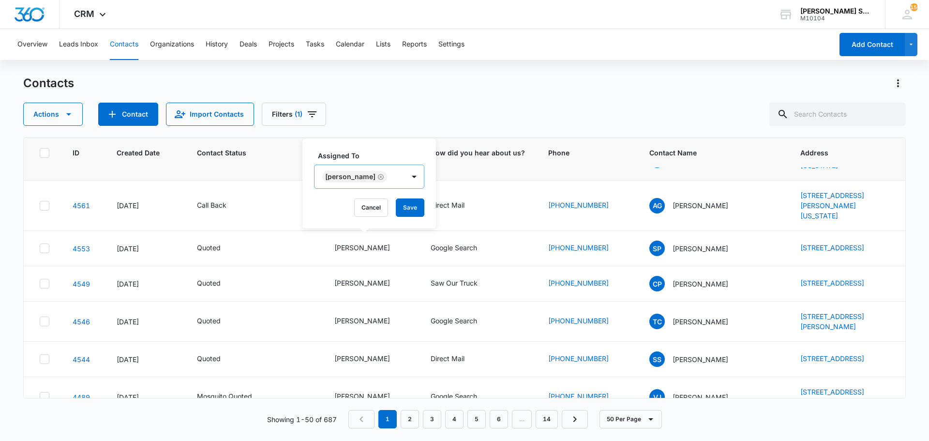
click at [425, 214] on div "Assigned To [PERSON_NAME] Cancel Save" at bounding box center [368, 183] width 133 height 89
click at [413, 210] on button "Save" at bounding box center [410, 207] width 29 height 18
click at [348, 252] on div "[PERSON_NAME]" at bounding box center [362, 247] width 56 height 10
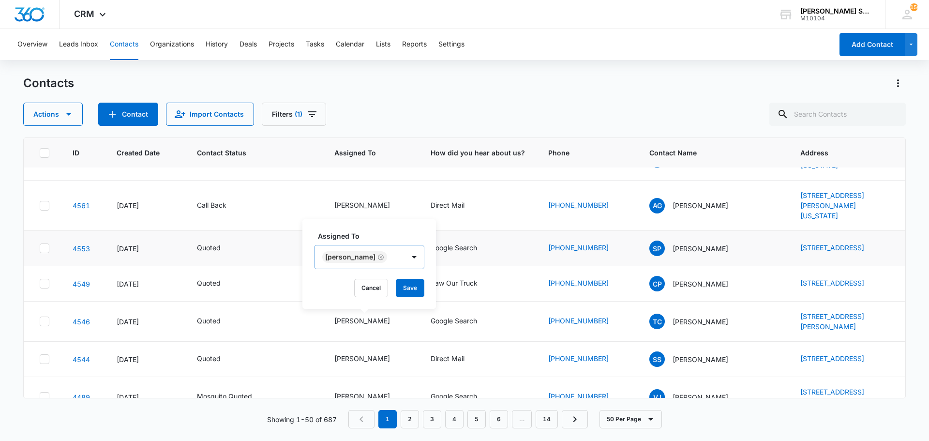
click at [377, 255] on icon "Remove Jim McDevitt" at bounding box center [380, 256] width 7 height 7
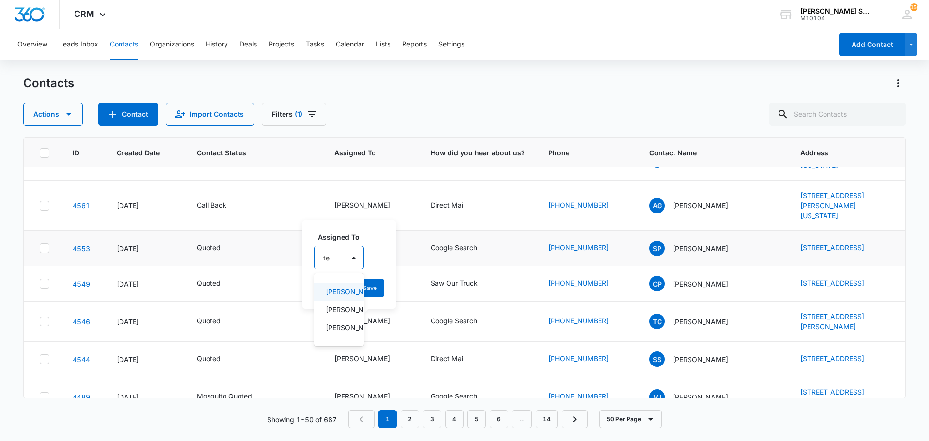
type input "[PERSON_NAME]"
click at [340, 296] on p "[PERSON_NAME]" at bounding box center [340, 291] width 29 height 10
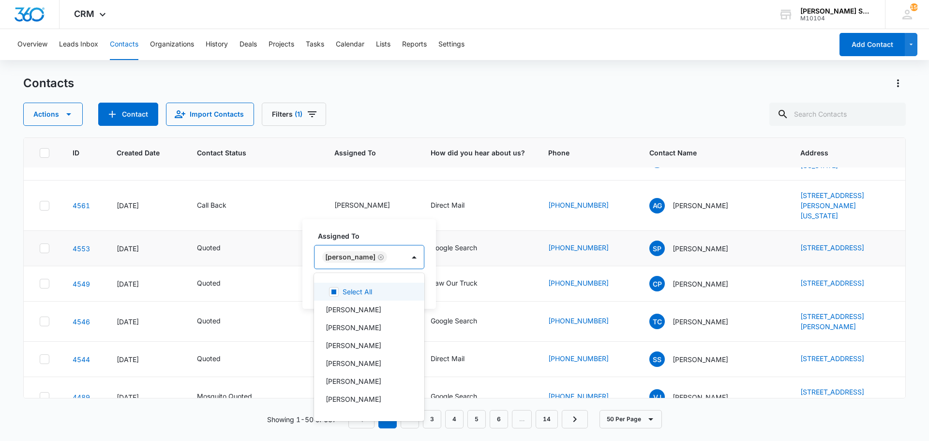
click at [416, 290] on div "Assigned To option [PERSON_NAME], selected. 12 results available. Use Up and Do…" at bounding box center [368, 263] width 133 height 89
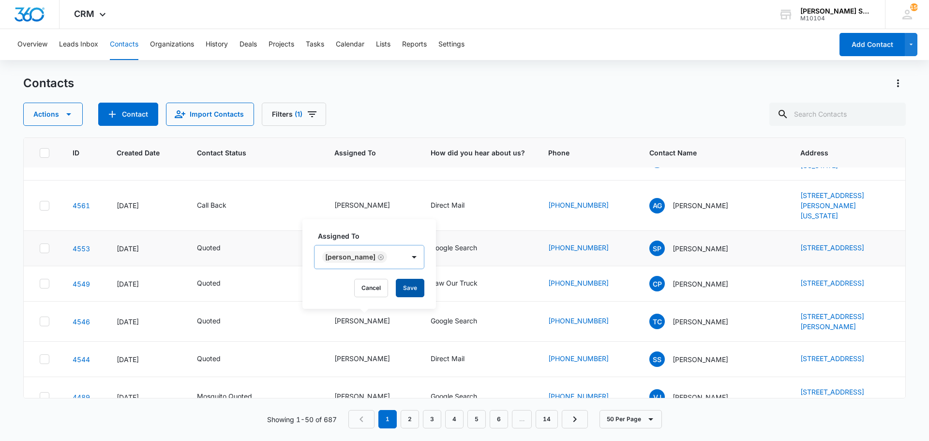
click at [399, 290] on button "Save" at bounding box center [410, 288] width 29 height 18
click at [361, 288] on div "[PERSON_NAME]" at bounding box center [362, 283] width 56 height 10
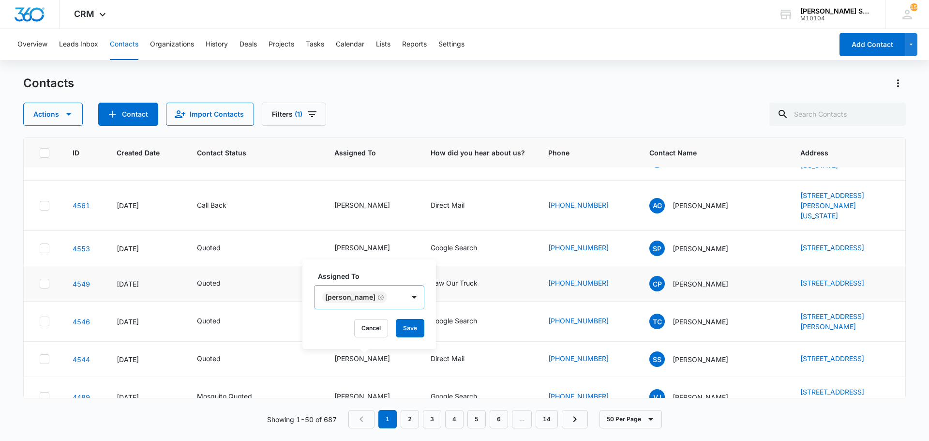
click at [377, 299] on icon "Remove Jim McDevitt" at bounding box center [380, 297] width 7 height 7
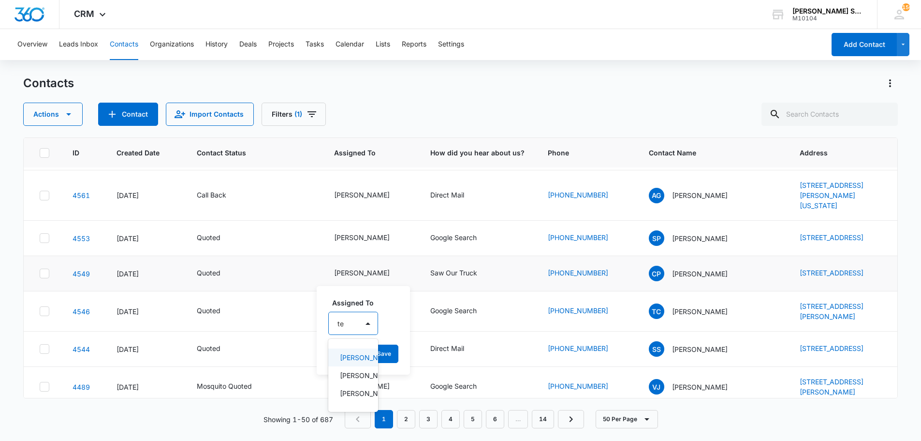
scroll to position [9, 0]
type input "[PERSON_NAME]"
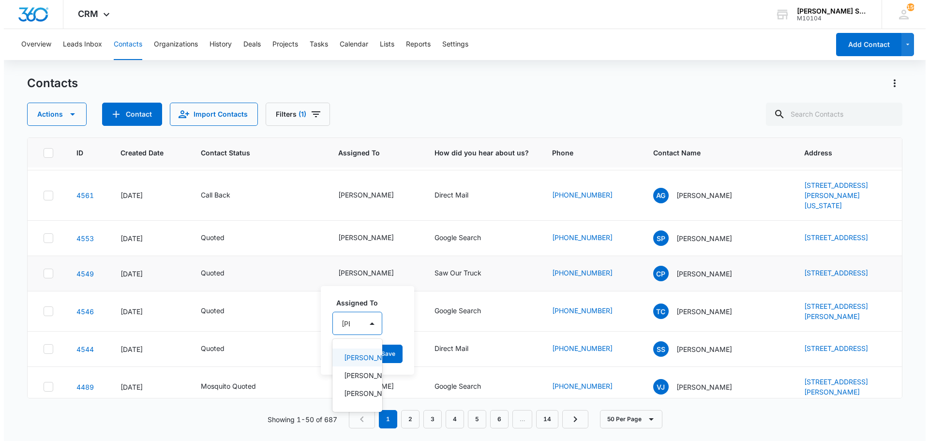
scroll to position [0, 0]
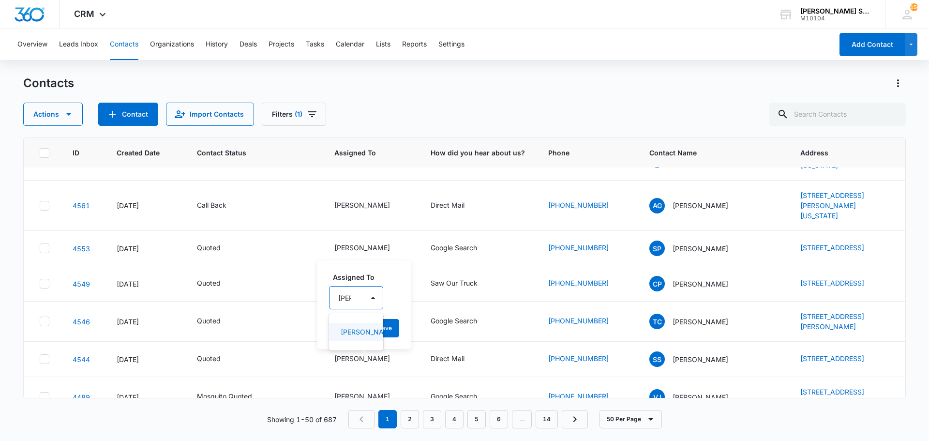
click at [355, 337] on p "[PERSON_NAME]" at bounding box center [355, 331] width 29 height 10
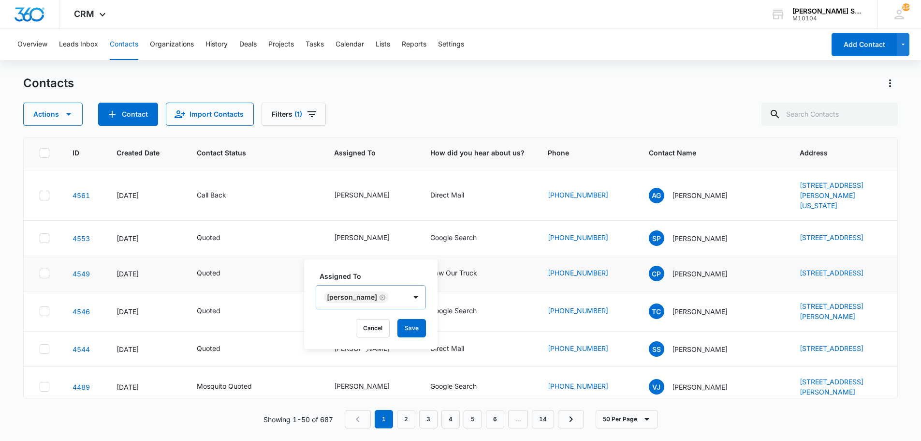
click at [413, 347] on div "Assigned To [PERSON_NAME] Cancel Save" at bounding box center [370, 303] width 133 height 89
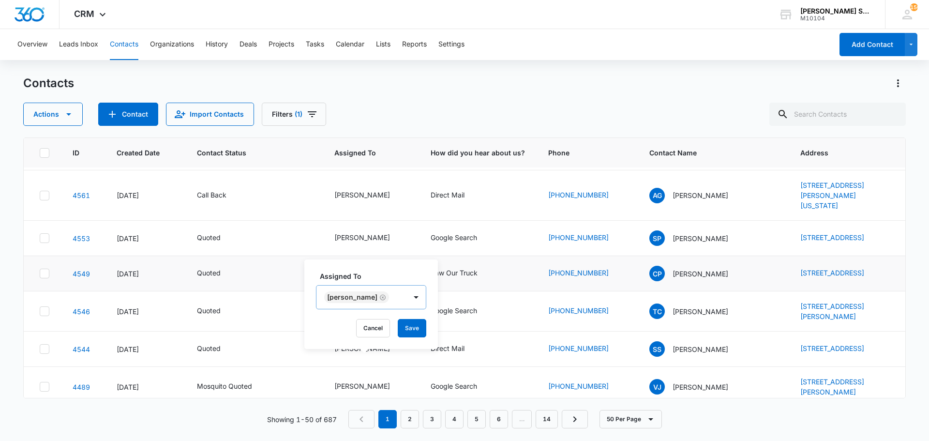
scroll to position [822, 0]
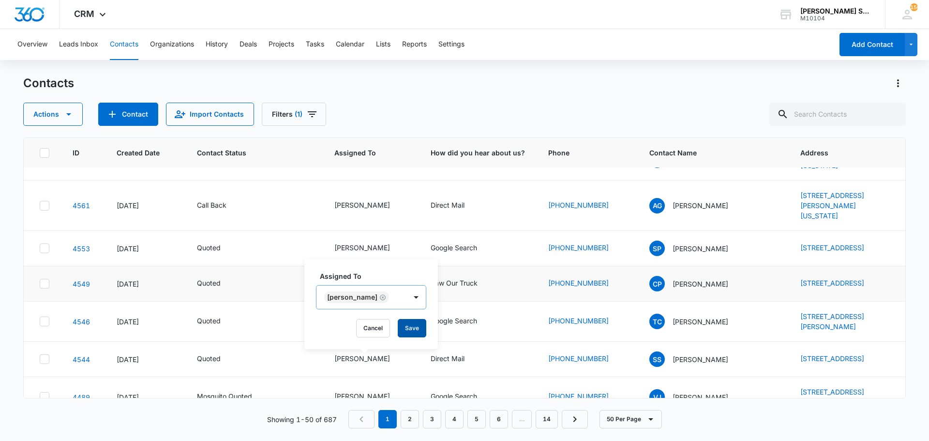
click at [401, 331] on button "Save" at bounding box center [412, 328] width 29 height 18
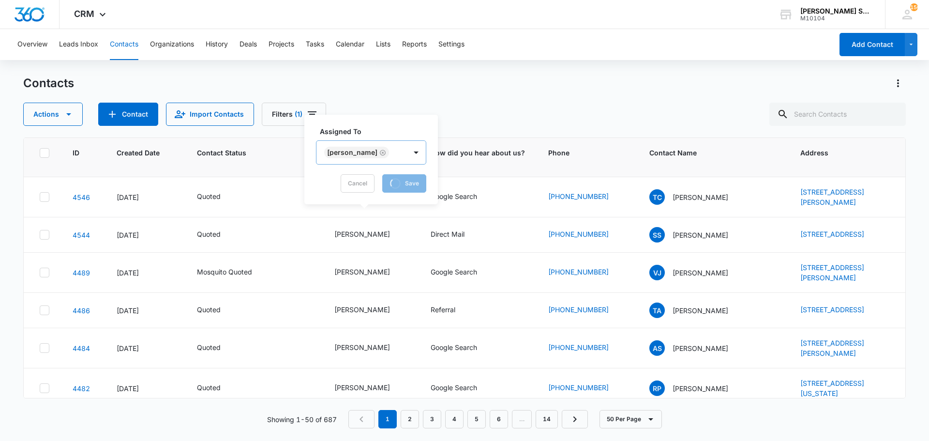
scroll to position [967, 0]
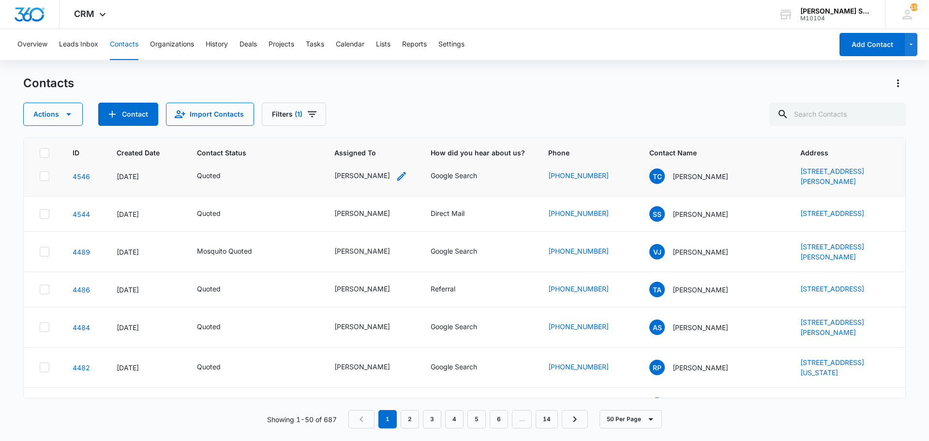
click at [362, 180] on div "[PERSON_NAME]" at bounding box center [362, 175] width 56 height 10
click at [377, 193] on icon "Remove Jim McDevitt" at bounding box center [380, 192] width 7 height 7
type input "t"
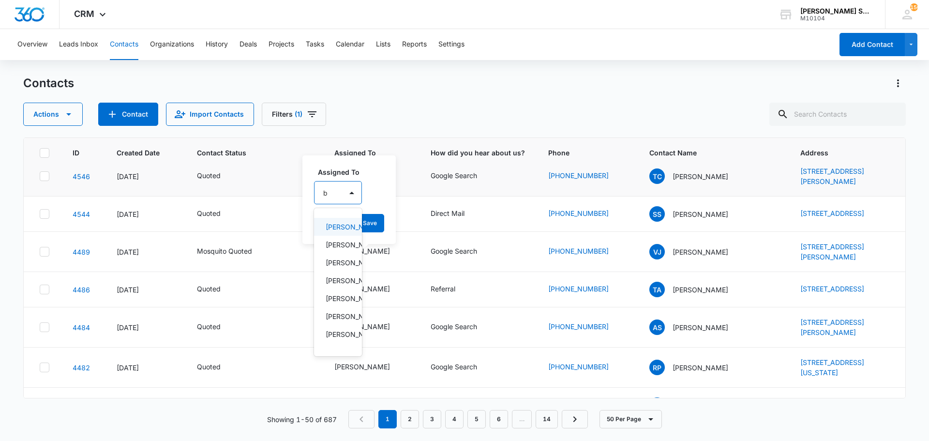
type input "br"
click at [328, 232] on p "[PERSON_NAME]" at bounding box center [338, 227] width 25 height 10
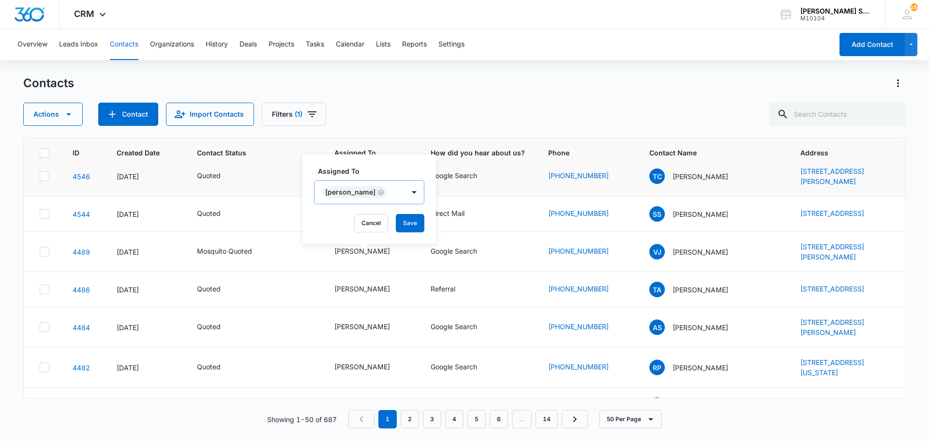
click at [428, 229] on div "Assigned To [PERSON_NAME] Cancel Save" at bounding box center [368, 198] width 133 height 89
click at [412, 226] on button "Save" at bounding box center [410, 223] width 29 height 18
click at [367, 218] on div "[PERSON_NAME]" at bounding box center [362, 213] width 56 height 10
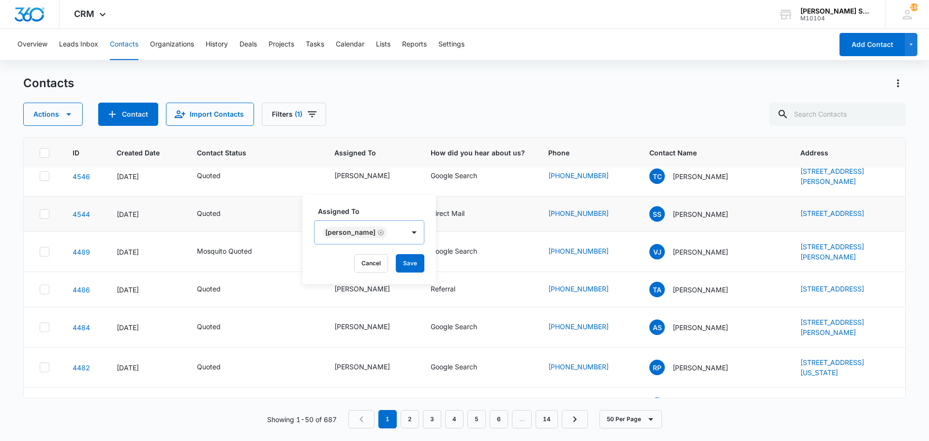
click at [378, 232] on icon "Remove Jim McDevitt" at bounding box center [381, 232] width 6 height 6
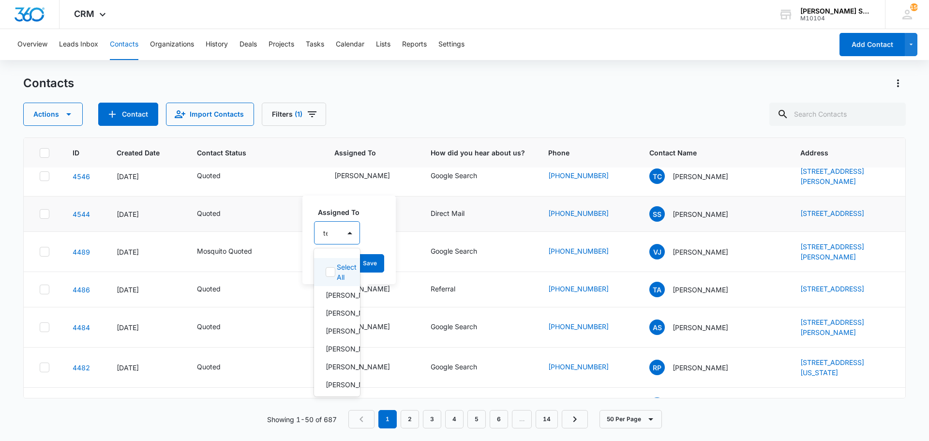
type input "[PERSON_NAME]"
click at [344, 272] on p "[PERSON_NAME]" at bounding box center [340, 267] width 29 height 10
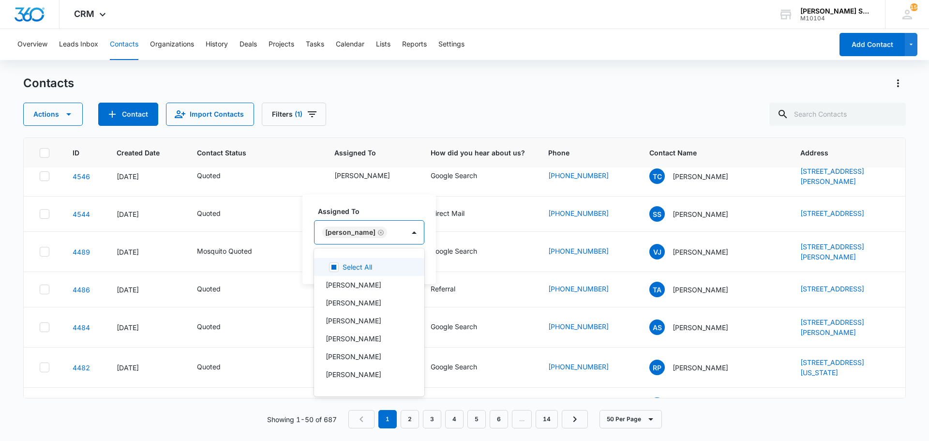
click at [414, 267] on div "Assigned To option [PERSON_NAME], selected. 12 results available. Use Up and Do…" at bounding box center [368, 238] width 133 height 89
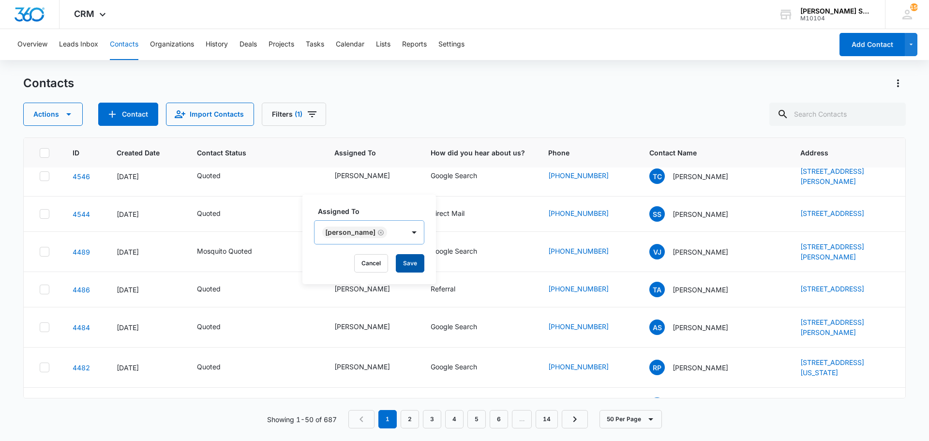
click at [402, 265] on button "Save" at bounding box center [410, 263] width 29 height 18
click at [355, 256] on div "[PERSON_NAME]" at bounding box center [362, 251] width 56 height 10
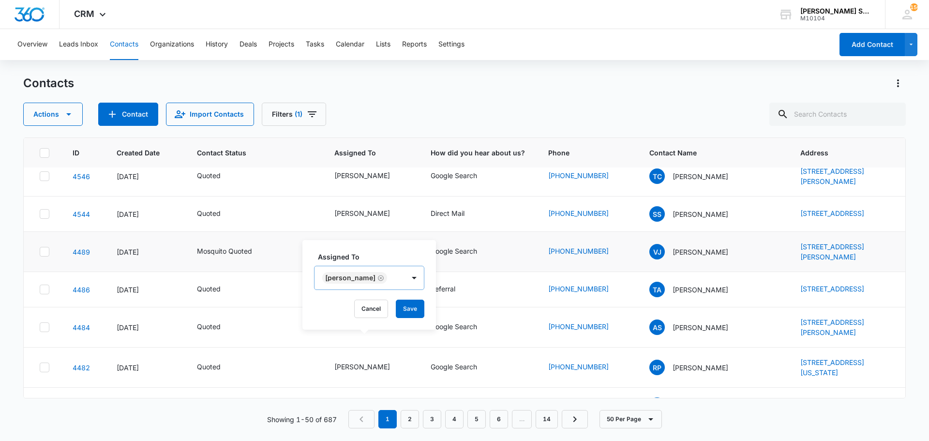
click at [377, 277] on icon "Remove Jim McDevitt" at bounding box center [380, 277] width 7 height 7
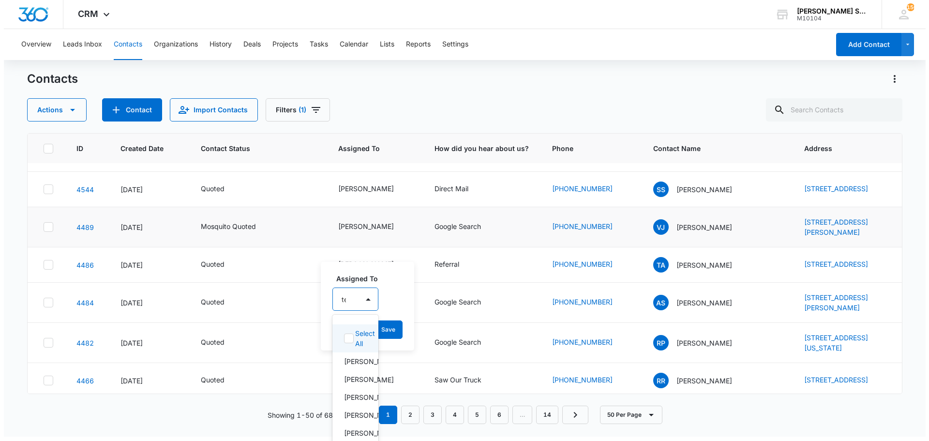
scroll to position [0, 0]
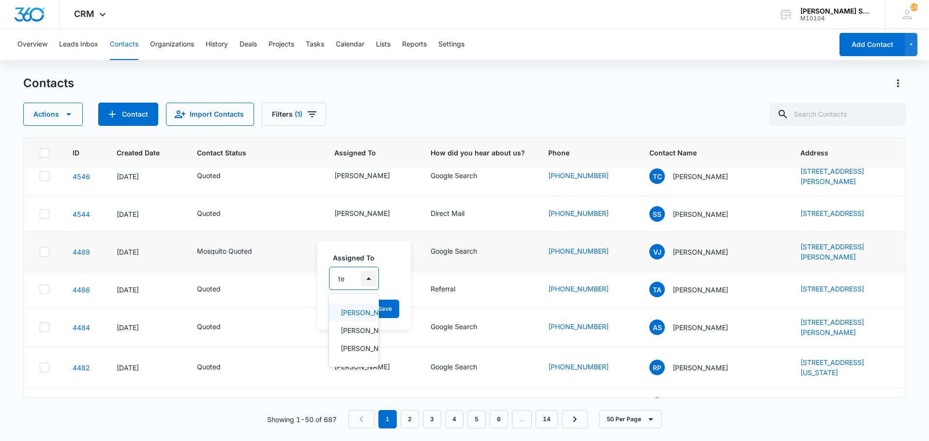
type input "[PERSON_NAME]"
click at [355, 316] on p "[PERSON_NAME]" at bounding box center [355, 312] width 29 height 10
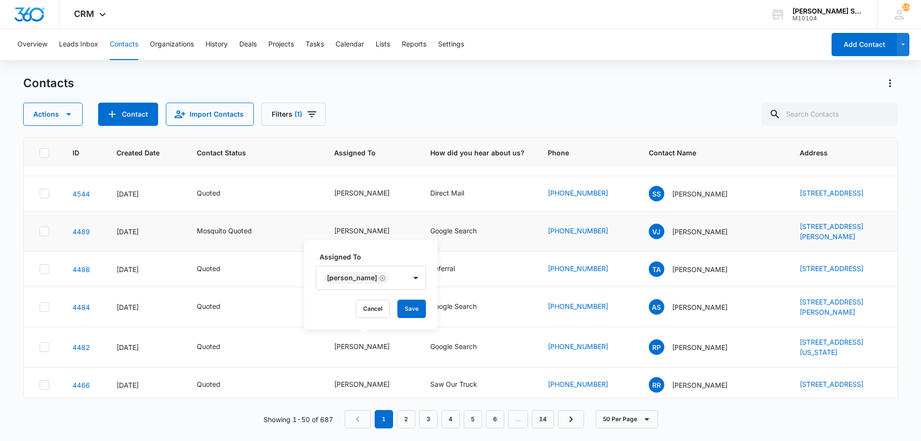
click at [415, 318] on div "Assigned To [PERSON_NAME] Cancel Save" at bounding box center [370, 284] width 133 height 89
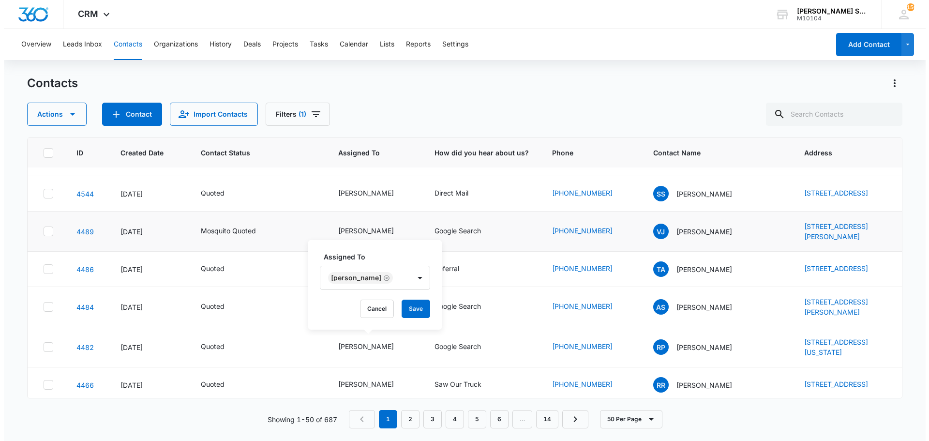
scroll to position [967, 0]
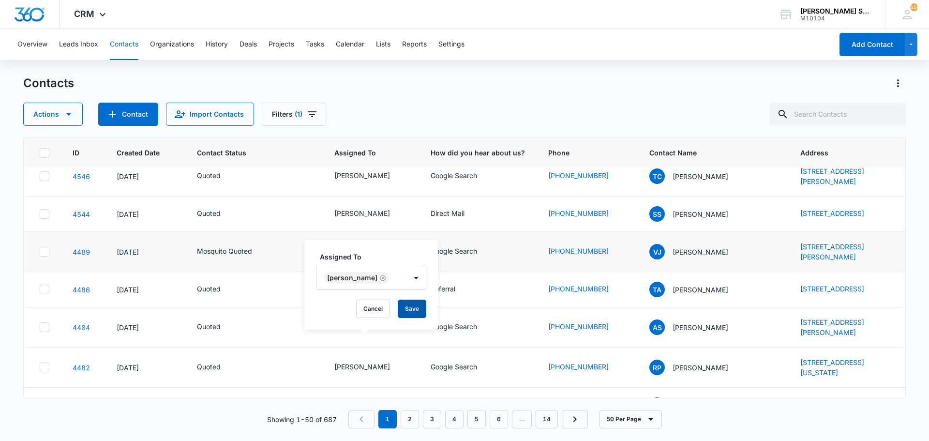
click at [404, 308] on button "Save" at bounding box center [412, 308] width 29 height 18
click at [362, 294] on div "[PERSON_NAME]" at bounding box center [362, 288] width 56 height 10
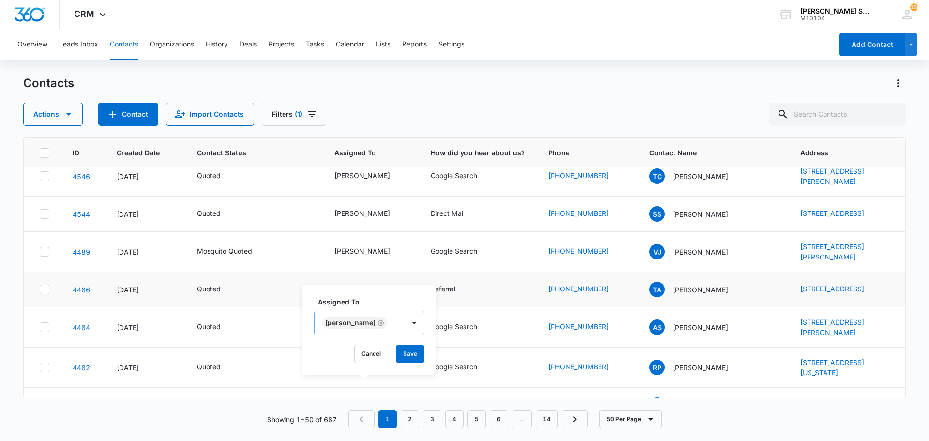
click at [377, 323] on icon "Remove Jim McDevitt" at bounding box center [380, 322] width 7 height 7
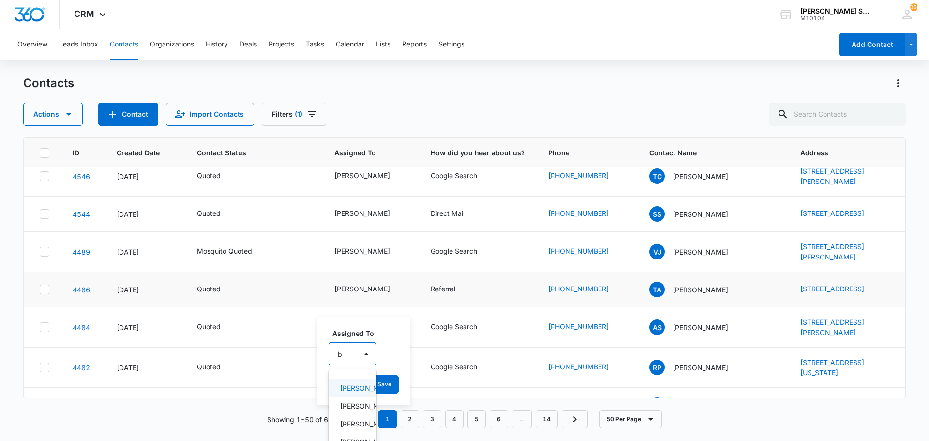
type input "br"
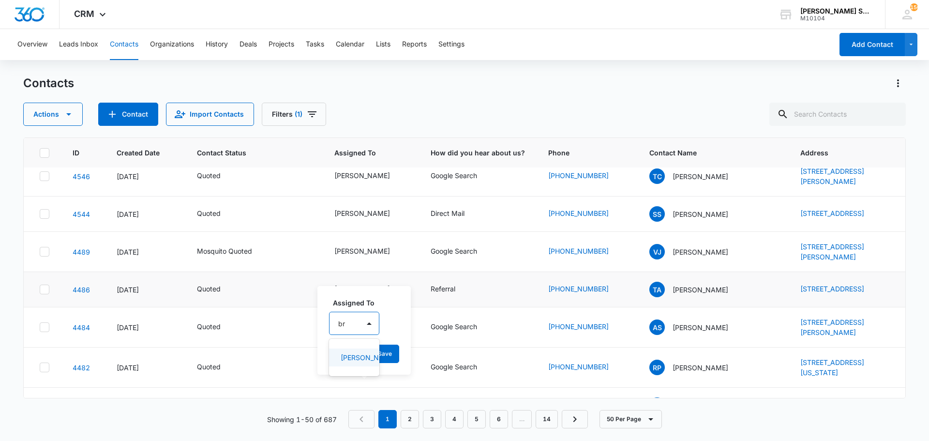
click at [355, 360] on p "[PERSON_NAME]" at bounding box center [353, 357] width 25 height 10
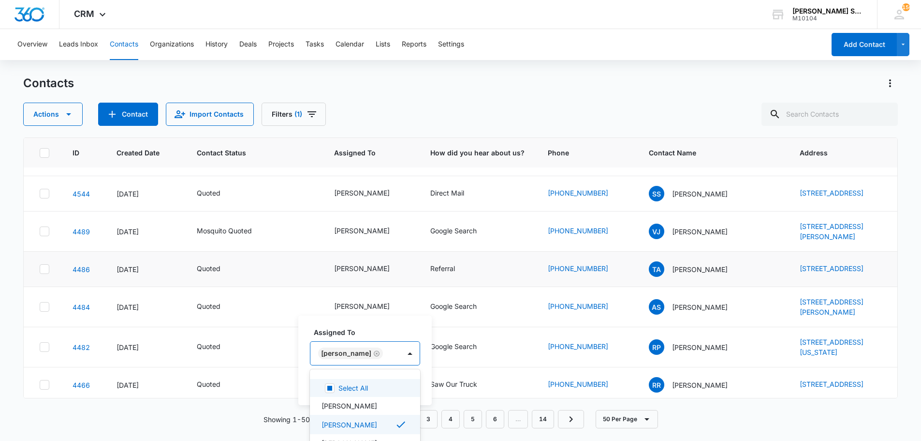
click at [421, 370] on div "Assigned To option [PERSON_NAME], selected. 12 results available. Use Up and Do…" at bounding box center [364, 359] width 133 height 89
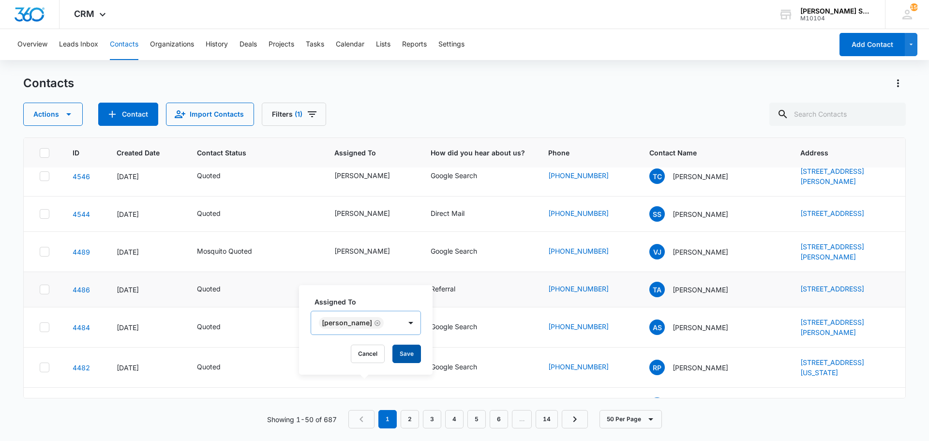
click at [401, 352] on button "Save" at bounding box center [406, 353] width 29 height 18
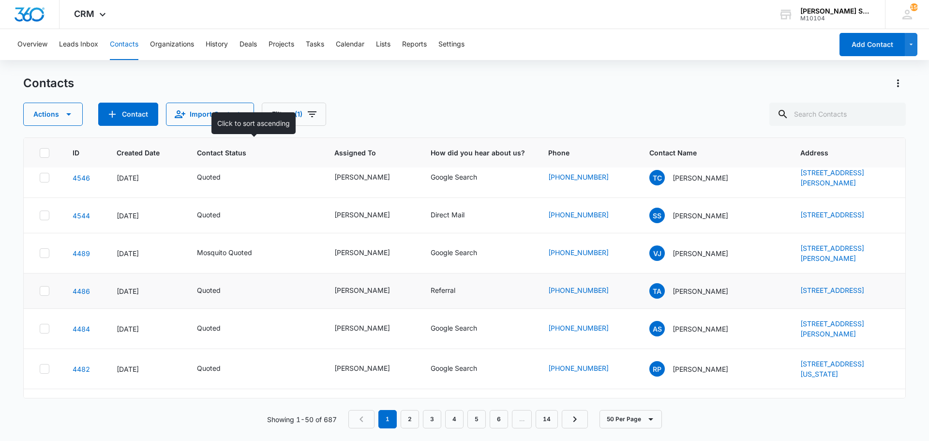
scroll to position [822, 0]
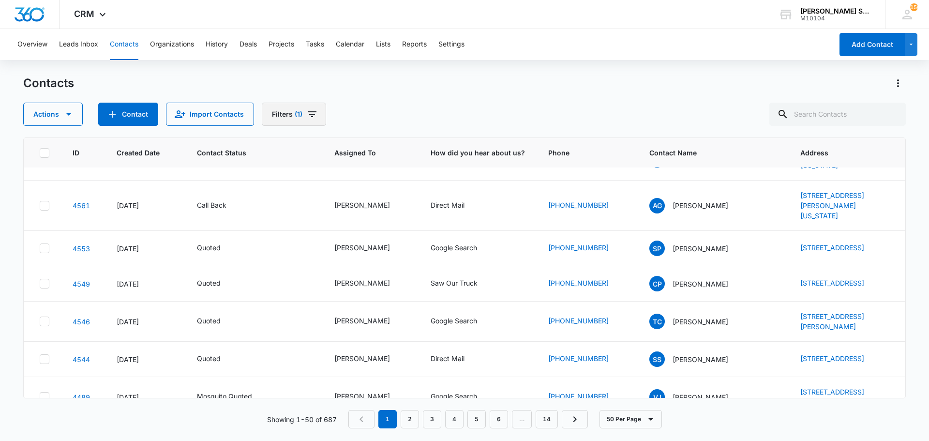
click at [310, 114] on icon "Filters" at bounding box center [312, 114] width 9 height 6
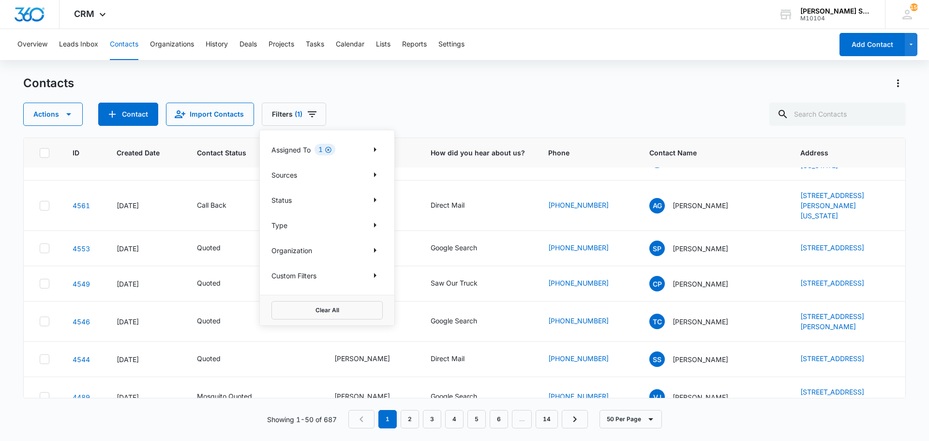
click at [330, 148] on icon "Clear" at bounding box center [328, 149] width 7 height 7
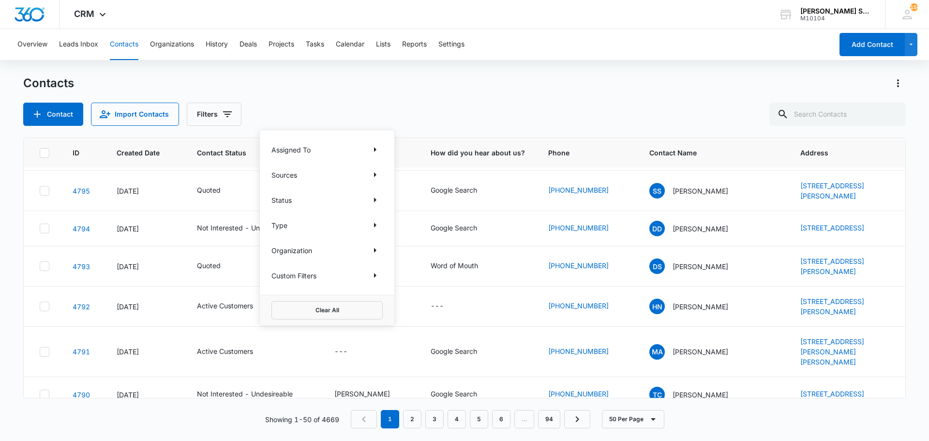
click at [343, 80] on div "Contacts" at bounding box center [464, 82] width 882 height 15
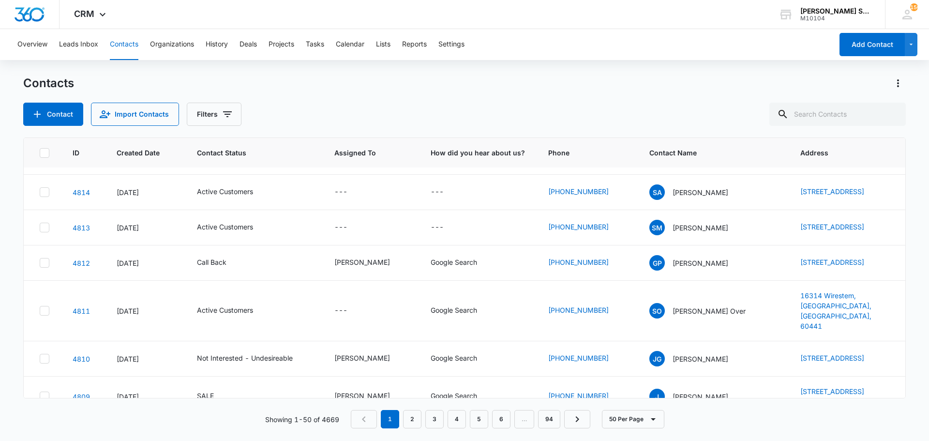
scroll to position [0, 0]
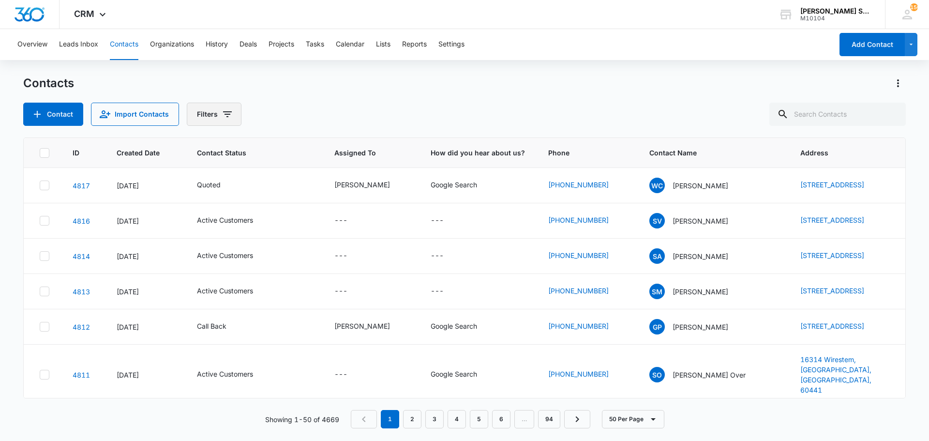
click at [224, 120] on button "Filters" at bounding box center [214, 114] width 55 height 23
click at [298, 198] on icon "Show Status filters" at bounding box center [301, 200] width 12 height 12
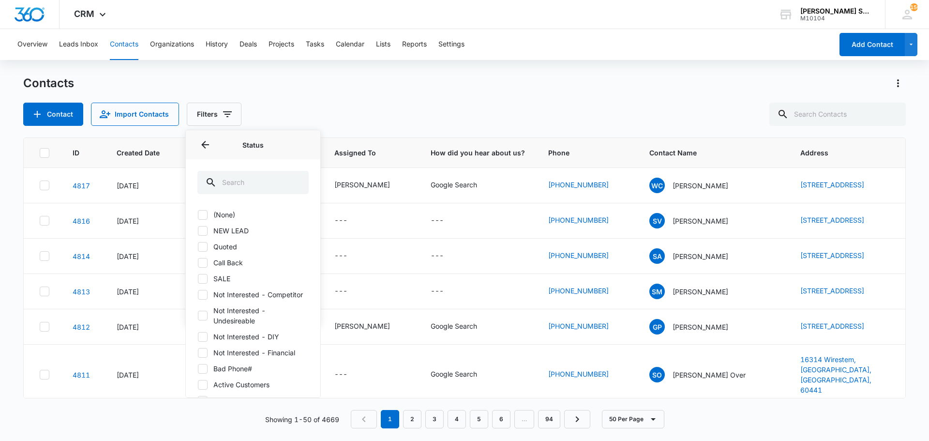
click at [206, 217] on icon at bounding box center [202, 214] width 9 height 9
click at [198, 215] on input "(None)" at bounding box center [197, 214] width 0 height 0
checkbox input "true"
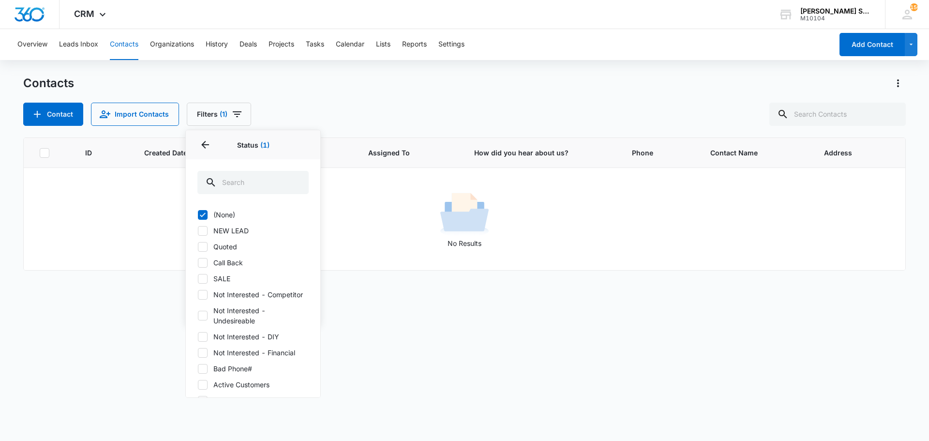
click at [203, 228] on icon at bounding box center [202, 230] width 9 height 9
click at [198, 230] on input "NEW LEAD" at bounding box center [197, 230] width 0 height 0
checkbox input "true"
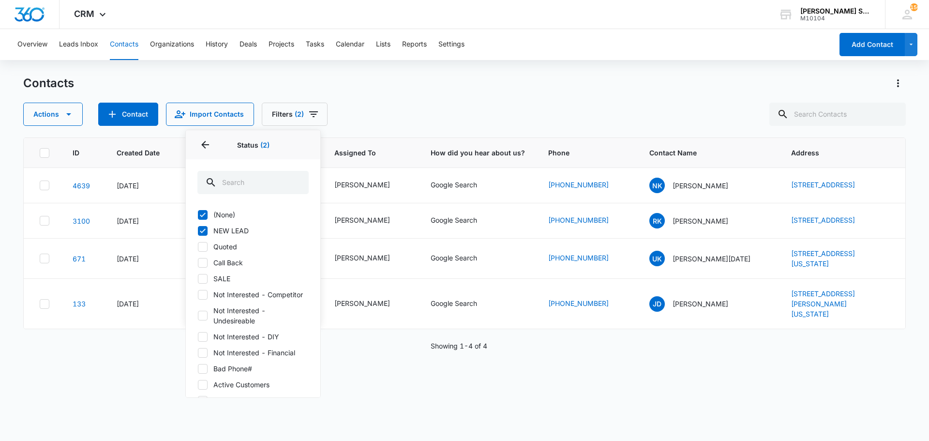
click at [358, 97] on div "Contacts Actions Contact Import Contacts Filters (2) Assigned To Sources Status…" at bounding box center [464, 100] width 882 height 50
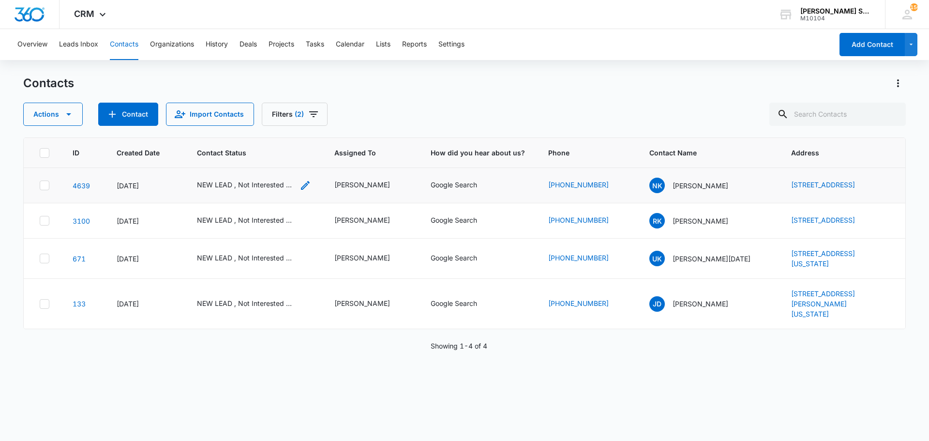
click at [270, 184] on div "NEW LEAD , Not Interested - Competitor" at bounding box center [245, 184] width 97 height 10
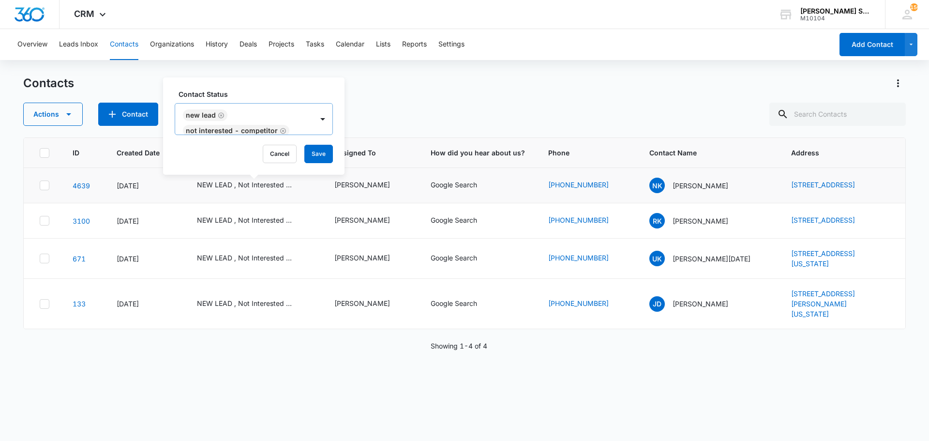
click at [222, 116] on icon "Remove NEW LEAD" at bounding box center [221, 115] width 7 height 7
click at [280, 122] on icon "Remove Not Interested - Competitor" at bounding box center [283, 123] width 6 height 6
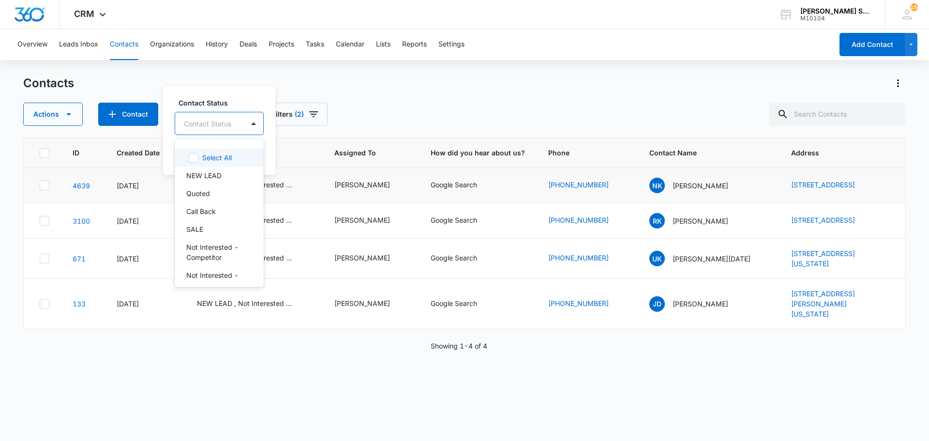
click at [237, 127] on div "Contact Status" at bounding box center [209, 124] width 69 height 22
click at [200, 193] on p "Quoted" at bounding box center [198, 193] width 24 height 10
click at [261, 156] on div "Contact Status option Quoted, selected. 15 results available. Use Up and Down t…" at bounding box center [216, 129] width 107 height 89
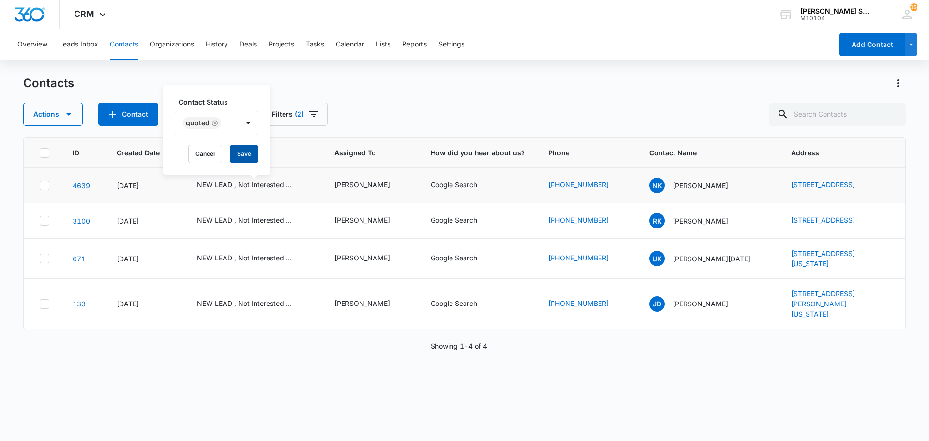
click at [251, 155] on button "Save" at bounding box center [244, 154] width 29 height 18
click at [339, 182] on div "[PERSON_NAME]" at bounding box center [362, 184] width 56 height 10
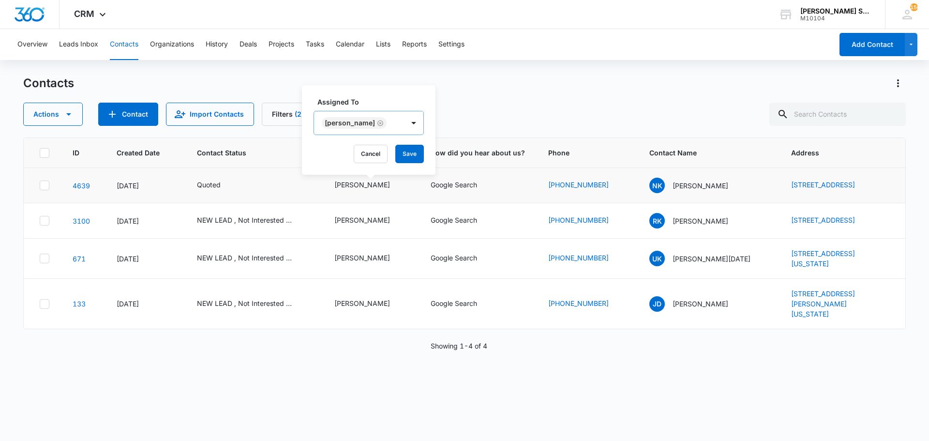
click at [381, 122] on icon "Remove Kenneth Florman" at bounding box center [380, 122] width 7 height 7
type input "b"
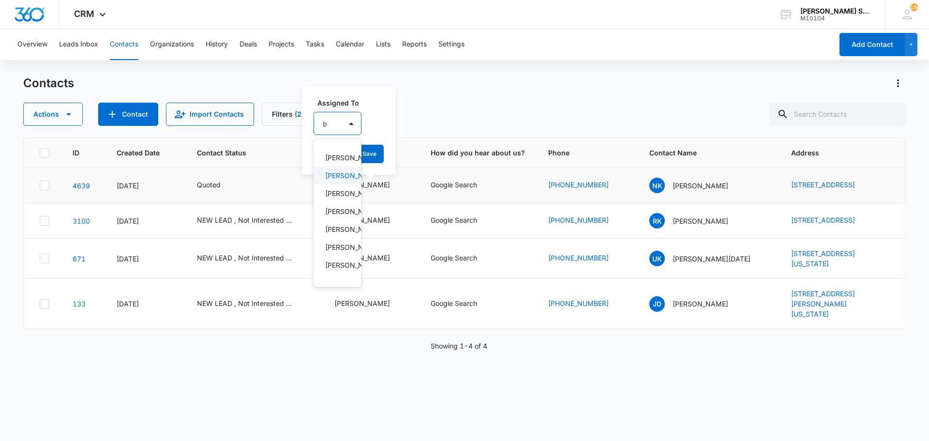
click at [334, 180] on p "[PERSON_NAME]" at bounding box center [336, 175] width 23 height 10
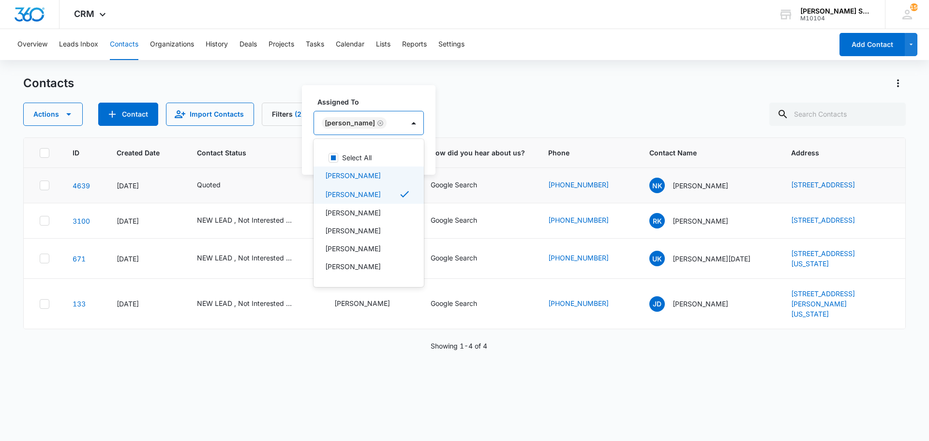
click at [425, 165] on div "Assigned To option [PERSON_NAME], selected. 12 results available. Use Up and Do…" at bounding box center [368, 129] width 133 height 89
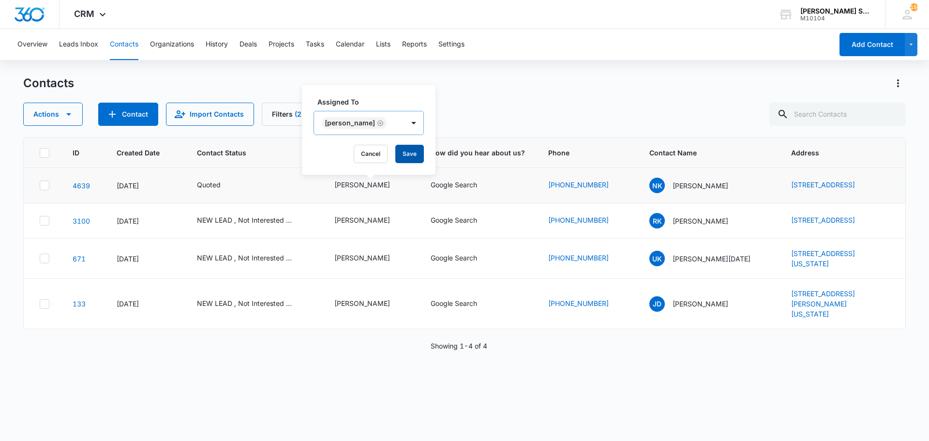
click at [401, 155] on button "Save" at bounding box center [409, 154] width 29 height 18
click at [255, 221] on div "NEW LEAD , Not Interested - Competitor" at bounding box center [245, 220] width 97 height 10
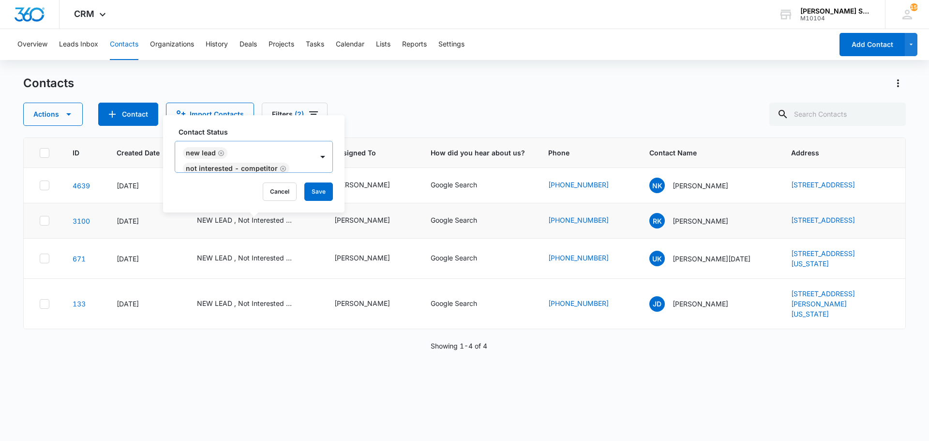
click at [281, 169] on icon "Remove Not Interested - Competitor" at bounding box center [283, 168] width 6 height 6
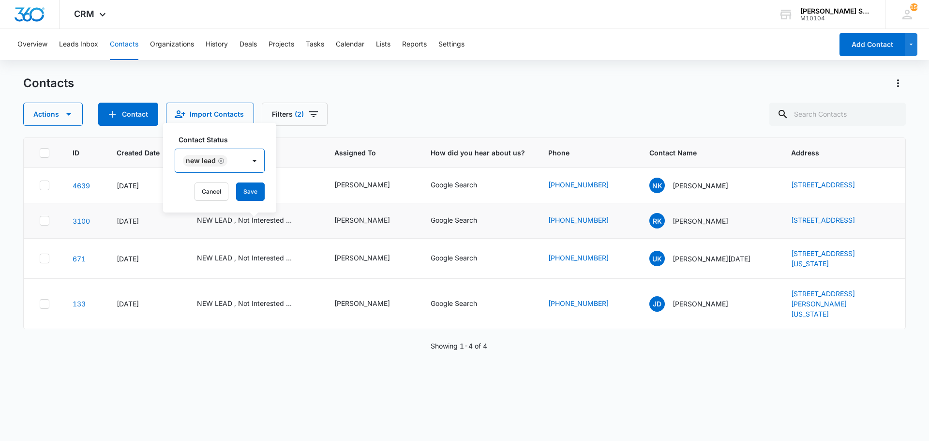
click at [219, 158] on icon "Remove NEW LEAD" at bounding box center [221, 161] width 6 height 6
type input "q"
click at [205, 198] on p "Quoted" at bounding box center [198, 195] width 24 height 10
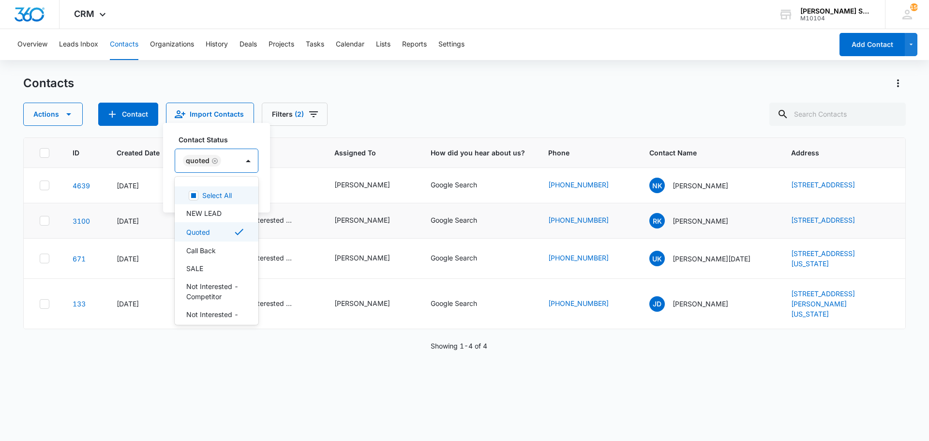
click at [266, 192] on div "Contact Status option Quoted, selected. 15 results available. Use Up and Down t…" at bounding box center [216, 167] width 107 height 89
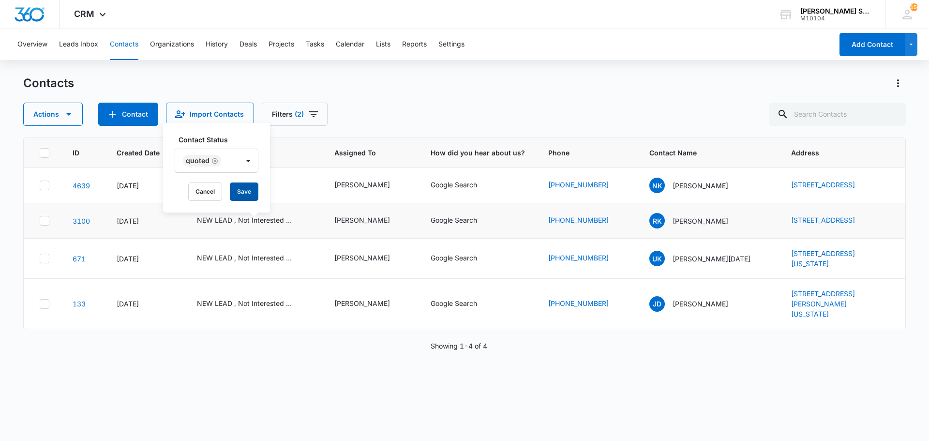
click at [248, 191] on button "Save" at bounding box center [244, 191] width 29 height 18
click at [244, 260] on div "NEW LEAD , Not Interested - DIY, Quoted" at bounding box center [245, 257] width 97 height 10
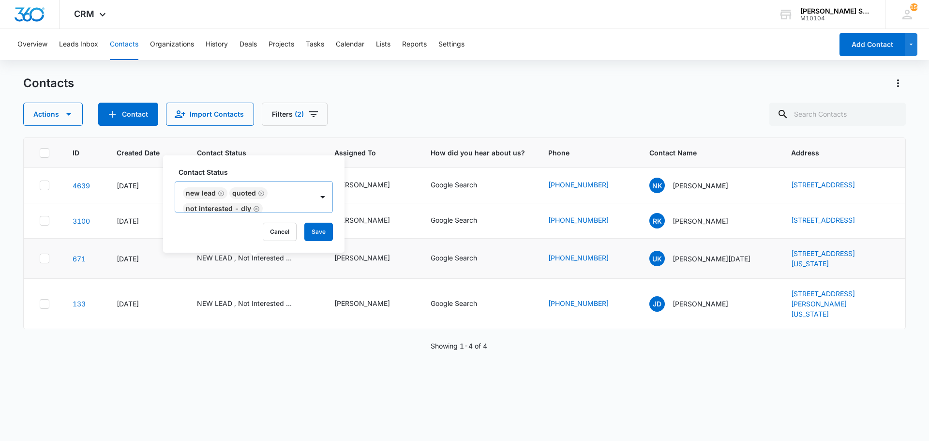
click at [220, 193] on icon "Remove NEW LEAD" at bounding box center [221, 193] width 7 height 7
click at [255, 207] on icon "Remove Not Interested - DIY" at bounding box center [256, 207] width 6 height 6
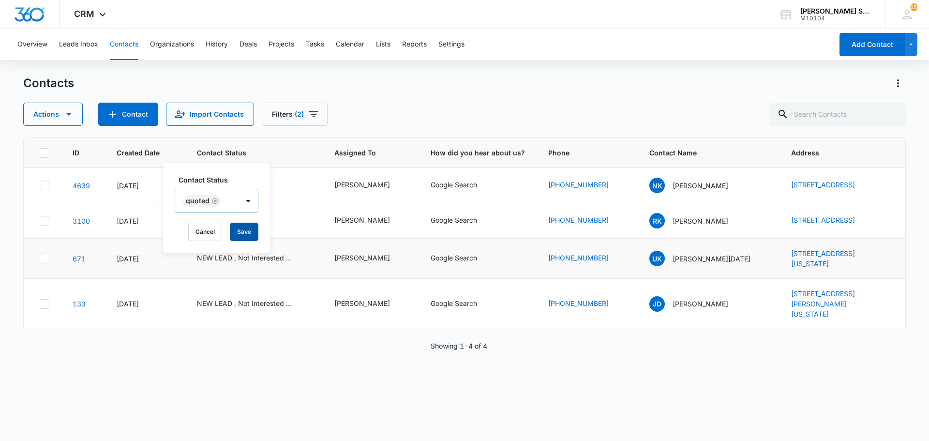
click at [243, 228] on button "Save" at bounding box center [244, 231] width 29 height 18
click at [345, 263] on div "[PERSON_NAME]" at bounding box center [362, 257] width 56 height 10
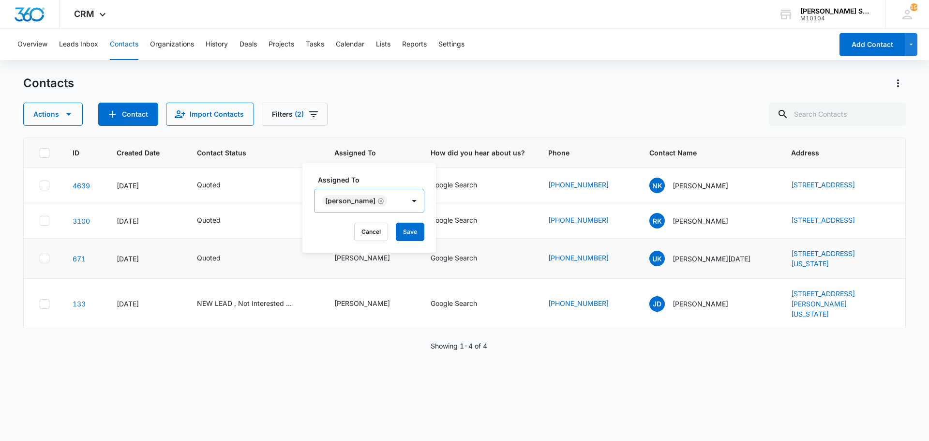
click at [377, 201] on icon "Remove Jim McDevitt" at bounding box center [380, 200] width 7 height 7
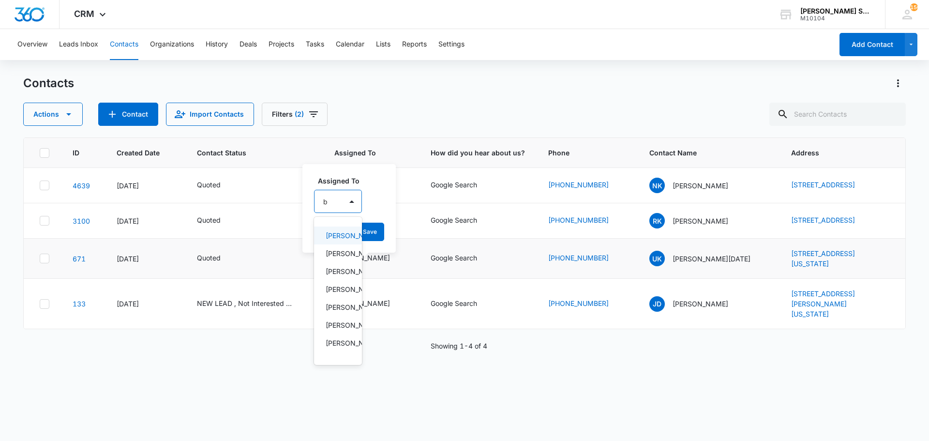
type input "br"
click at [340, 235] on p "[PERSON_NAME]" at bounding box center [338, 235] width 25 height 10
click at [423, 230] on div "Assigned To option [PERSON_NAME], selected. 12 results available. Use Up and Do…" at bounding box center [368, 207] width 133 height 89
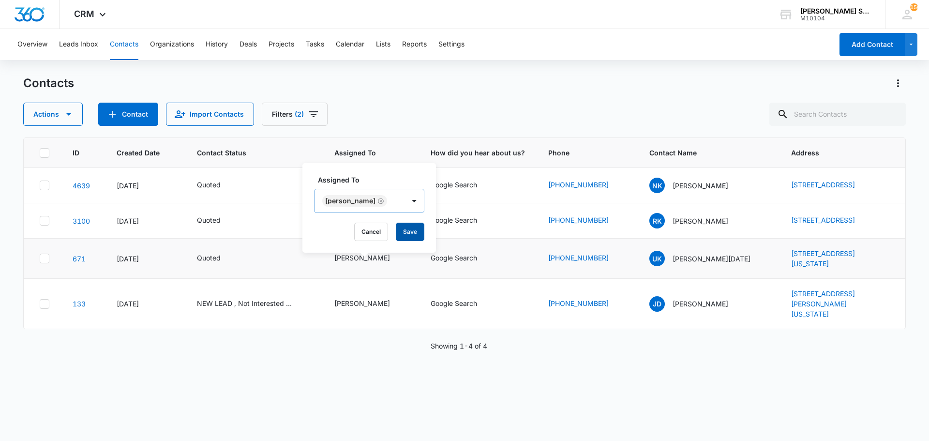
click at [404, 229] on button "Save" at bounding box center [410, 231] width 29 height 18
click at [266, 301] on div "NEW LEAD , Not Interested - Competitor" at bounding box center [245, 303] width 97 height 10
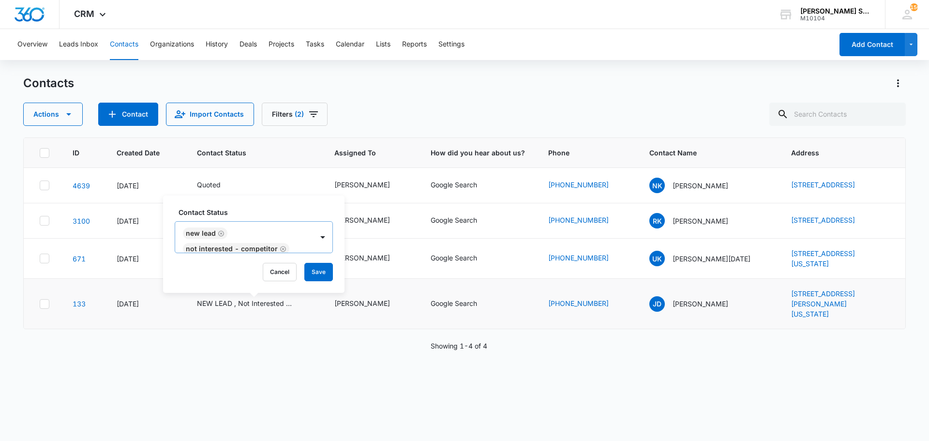
click at [280, 249] on icon "Remove Not Interested - Competitor" at bounding box center [283, 249] width 6 height 6
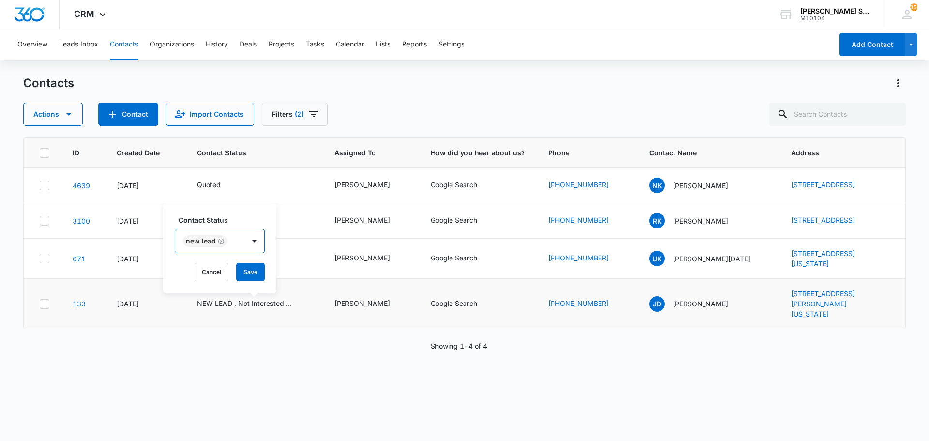
click at [222, 240] on icon "Remove NEW LEAD" at bounding box center [221, 240] width 7 height 7
type input "q"
click at [199, 276] on p "Quoted" at bounding box center [198, 275] width 24 height 10
click at [264, 275] on div "Contact Status option Quoted, selected. 15 results available. Use Up and Down t…" at bounding box center [216, 247] width 107 height 89
click at [249, 275] on button "Save" at bounding box center [244, 272] width 29 height 18
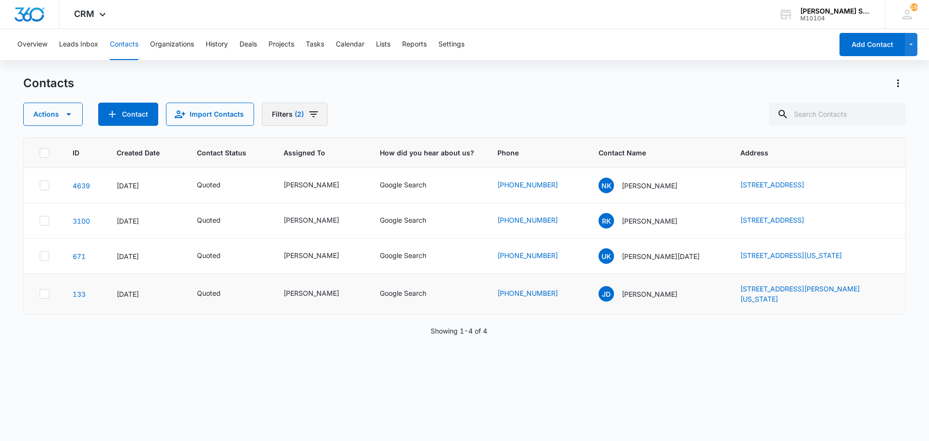
click at [313, 118] on icon "Filters" at bounding box center [314, 114] width 12 height 12
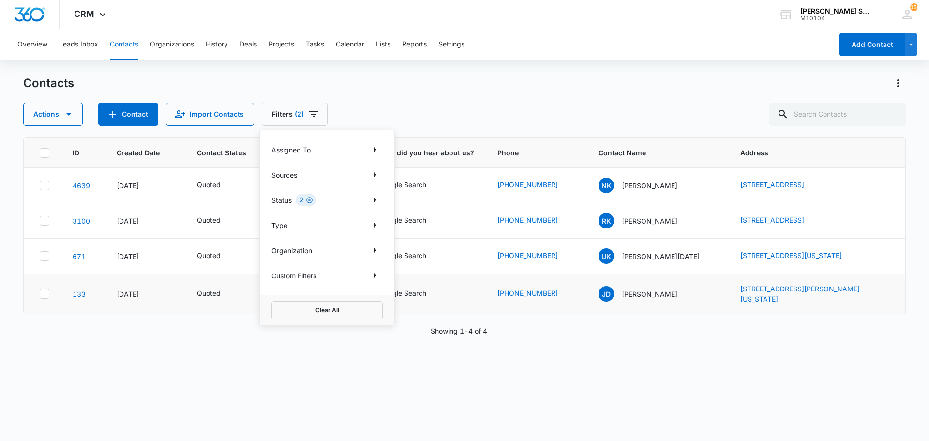
click at [310, 202] on icon "Clear" at bounding box center [309, 199] width 7 height 7
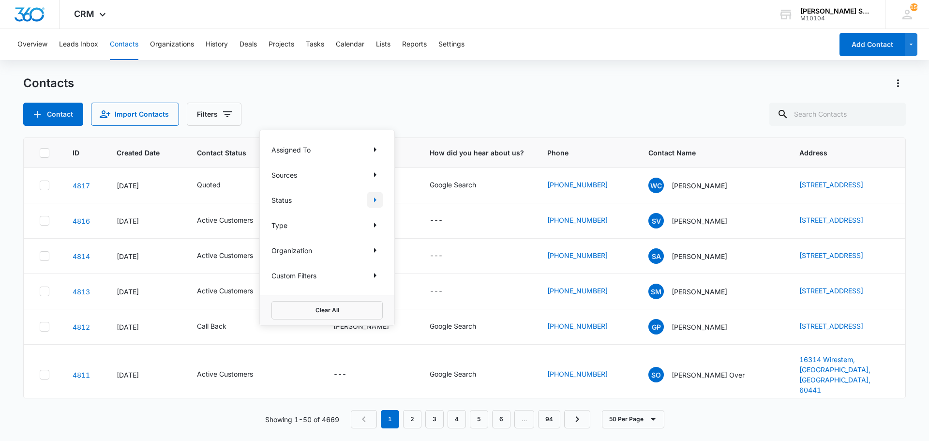
click at [374, 201] on icon "Show Status filters" at bounding box center [375, 199] width 2 height 5
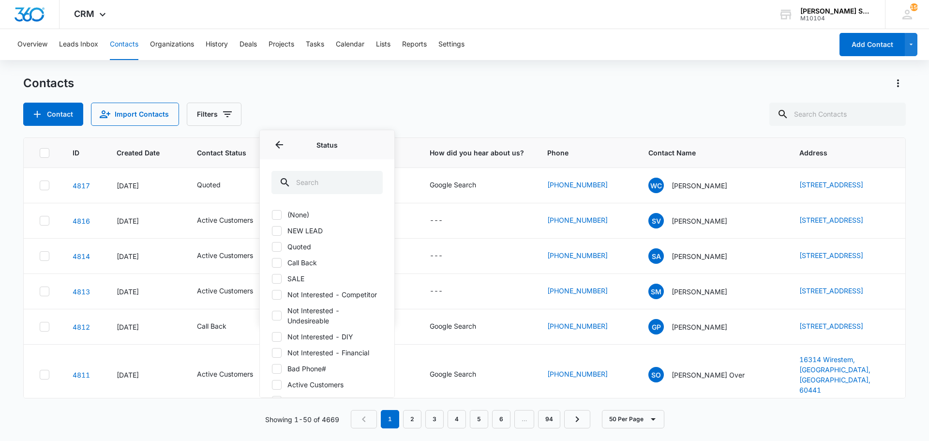
click at [273, 212] on icon at bounding box center [276, 214] width 9 height 9
click at [272, 214] on input "(None)" at bounding box center [271, 214] width 0 height 0
checkbox input "true"
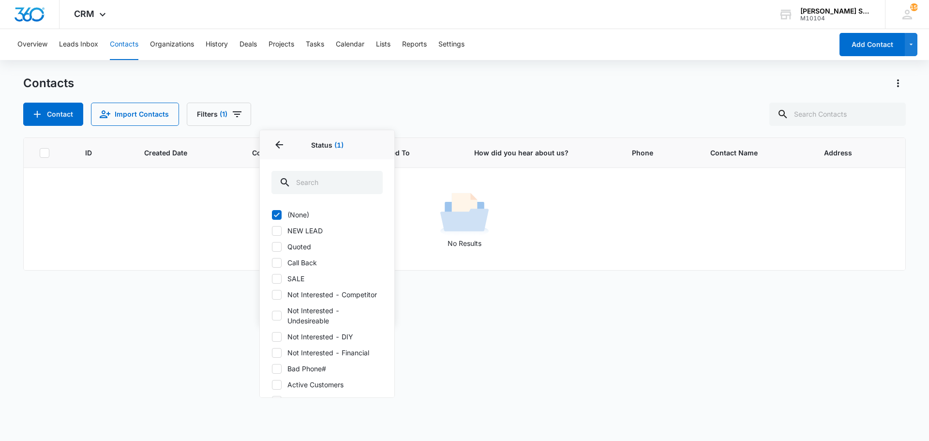
click at [278, 233] on icon at bounding box center [276, 230] width 9 height 9
click at [272, 231] on input "NEW LEAD" at bounding box center [271, 230] width 0 height 0
checkbox input "true"
click at [276, 276] on icon at bounding box center [276, 278] width 9 height 9
click at [272, 278] on input "SALE" at bounding box center [271, 278] width 0 height 0
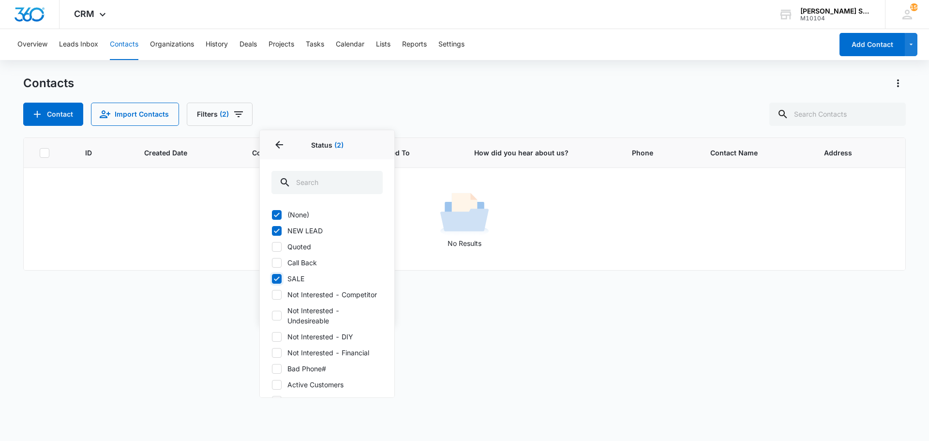
checkbox input "true"
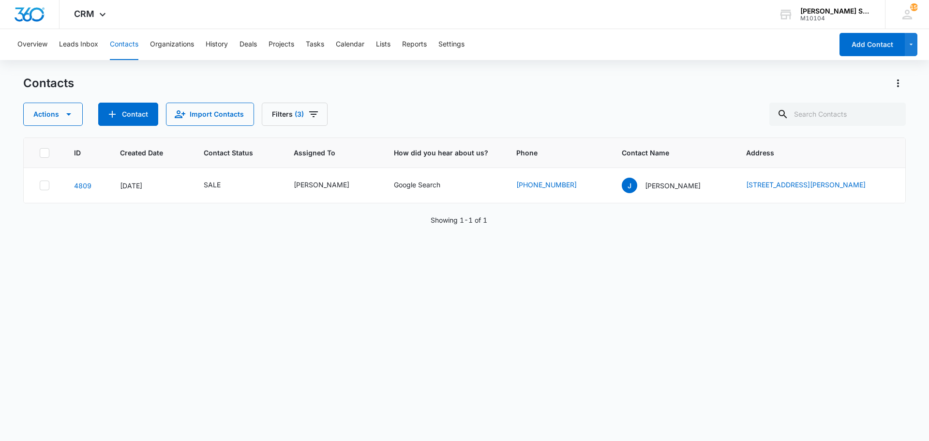
click at [308, 89] on div "Contacts" at bounding box center [464, 82] width 882 height 15
click at [213, 187] on div "SALE" at bounding box center [212, 184] width 17 height 10
click at [211, 124] on icon "Remove SALE" at bounding box center [211, 122] width 7 height 7
type input "act"
click at [204, 164] on p "Active Customers" at bounding box center [207, 162] width 29 height 20
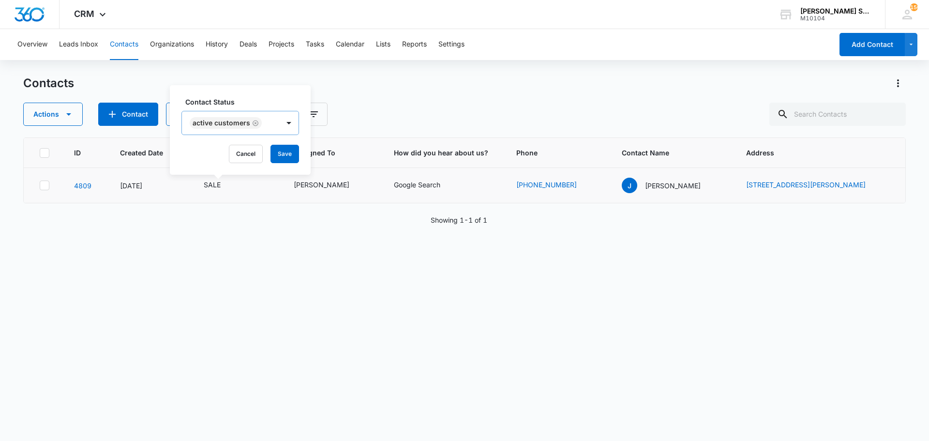
click at [301, 153] on div "Contact Status Active Customers Cancel Save" at bounding box center [240, 129] width 141 height 89
click at [290, 150] on button "Save" at bounding box center [284, 154] width 29 height 18
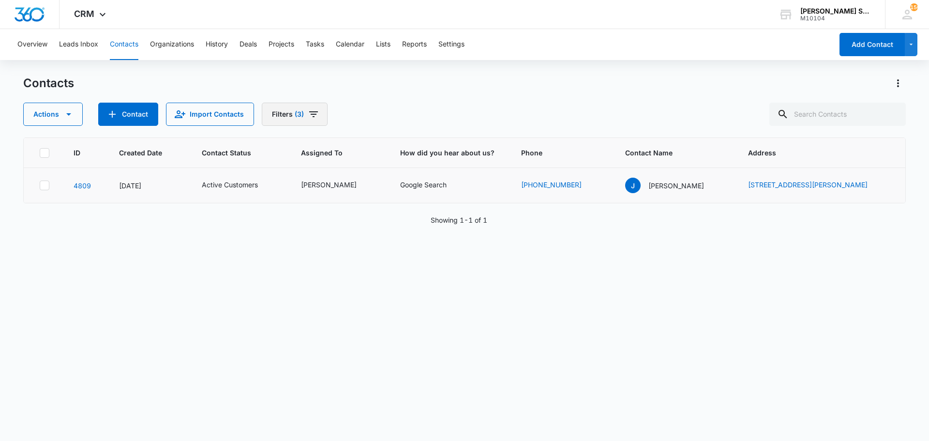
click at [314, 115] on icon "Filters" at bounding box center [314, 114] width 12 height 12
click at [310, 197] on icon "Clear" at bounding box center [309, 200] width 6 height 6
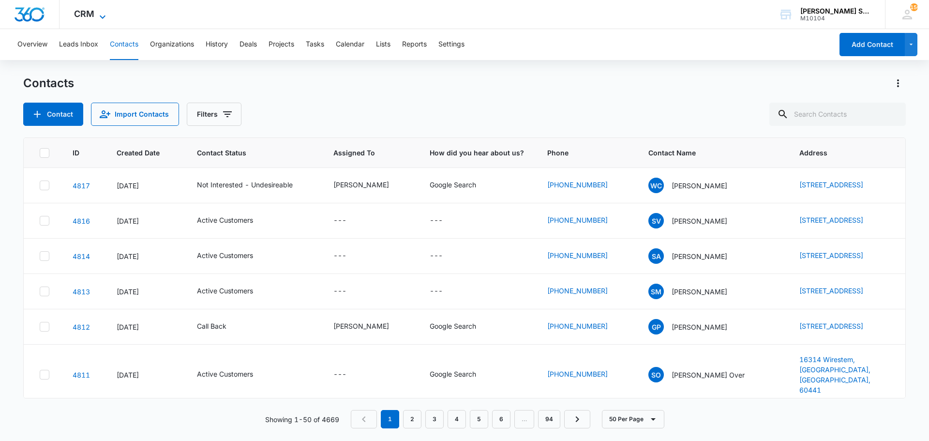
click at [105, 14] on icon at bounding box center [103, 17] width 12 height 12
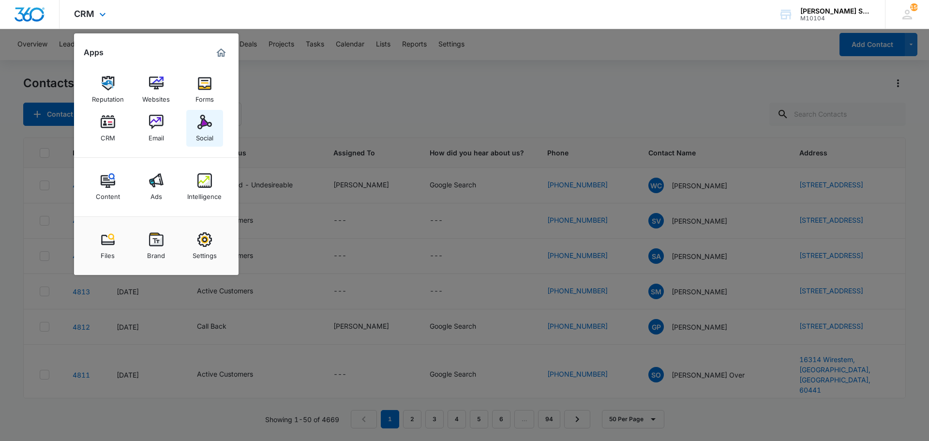
click at [207, 122] on img at bounding box center [204, 122] width 15 height 15
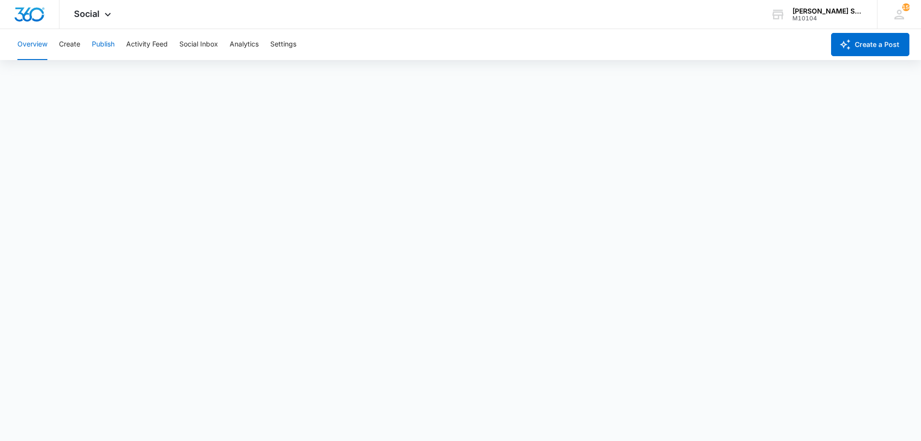
click at [99, 42] on button "Publish" at bounding box center [103, 44] width 23 height 31
